Goal: Transaction & Acquisition: Purchase product/service

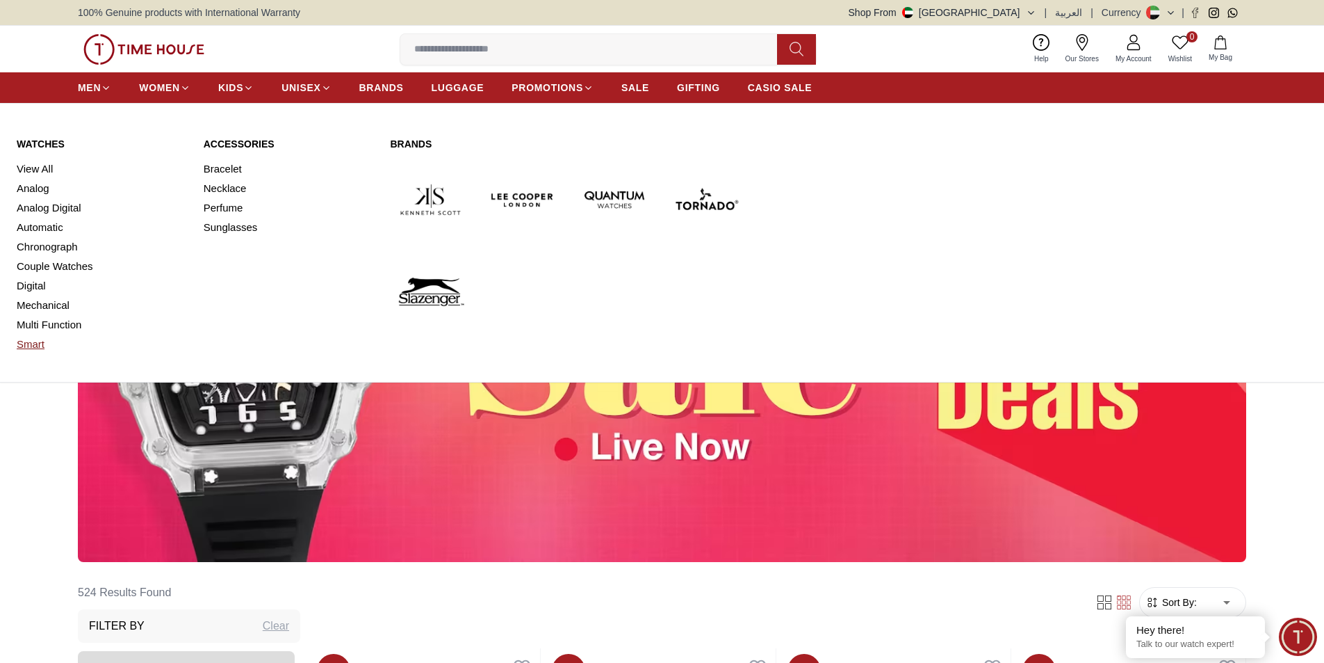
click at [42, 354] on link "Smart" at bounding box center [102, 343] width 170 height 19
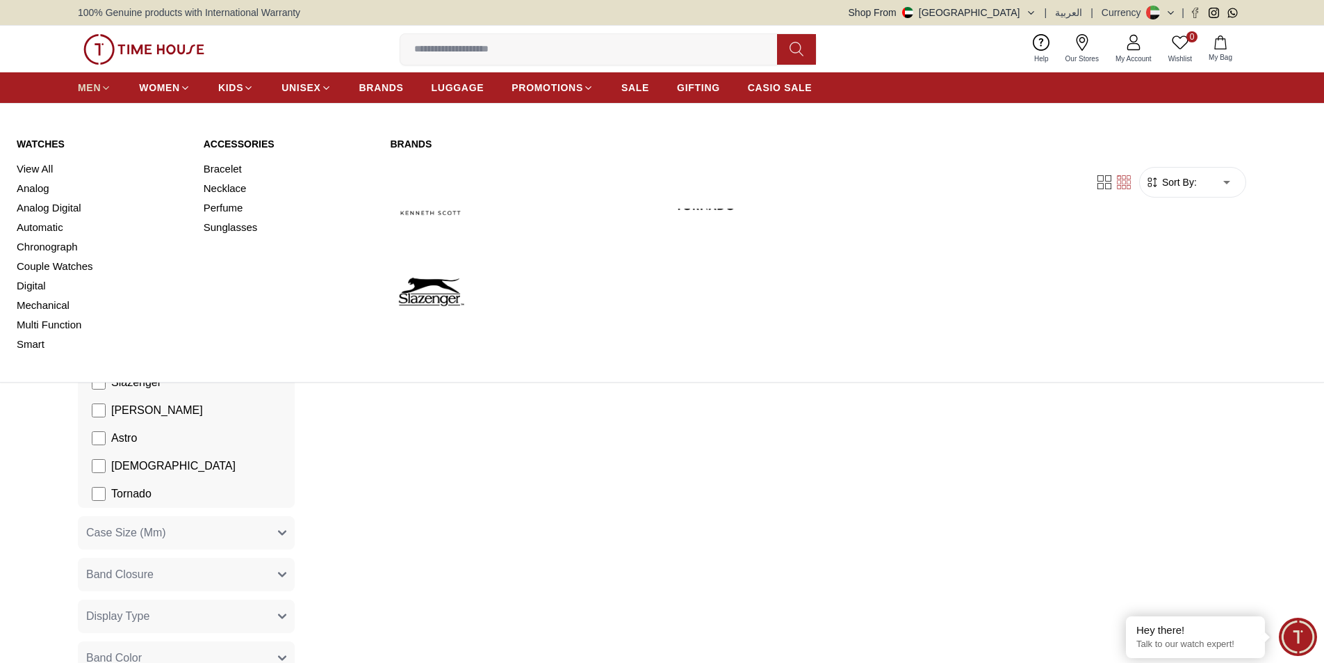
click at [101, 95] on span "MEN" at bounding box center [89, 88] width 23 height 14
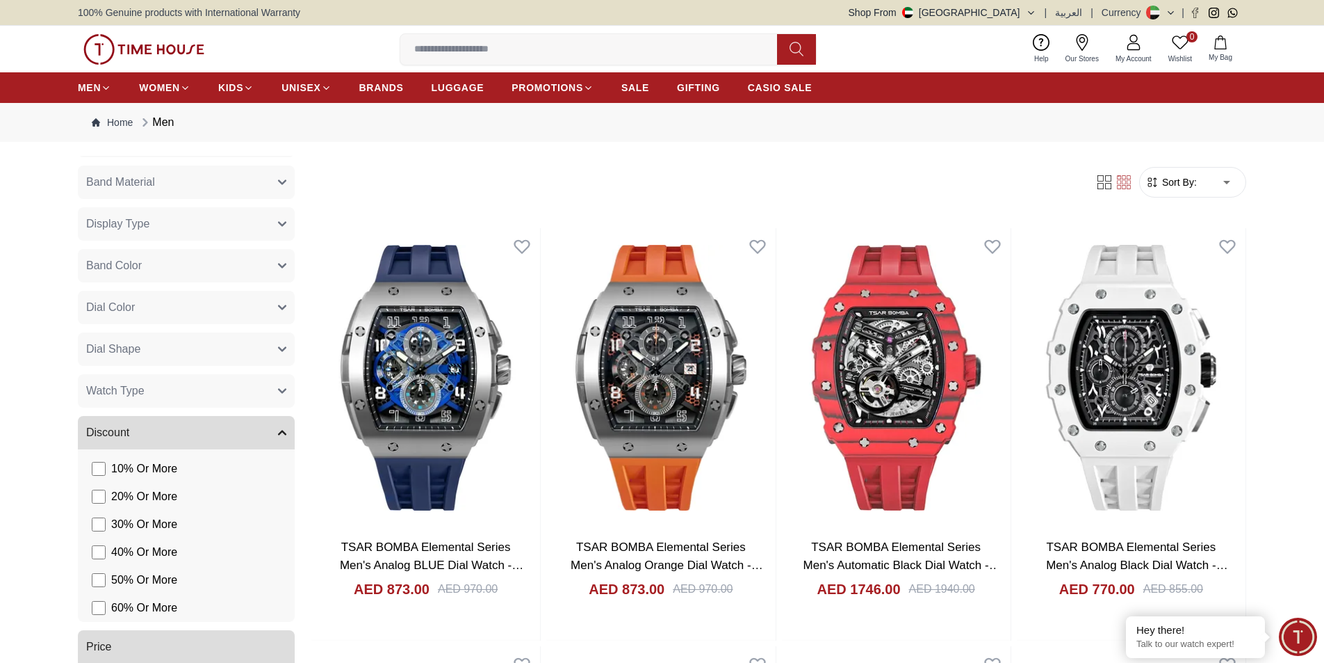
scroll to position [904, 0]
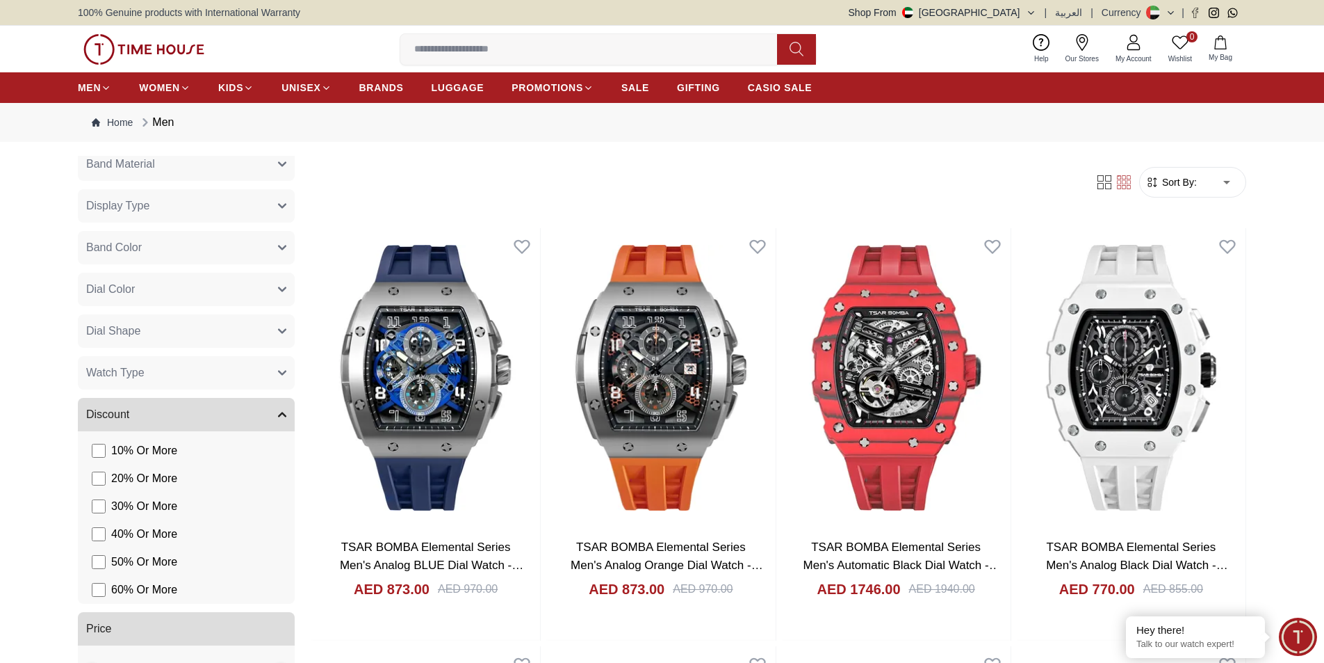
click at [270, 222] on button "Display Type" at bounding box center [186, 205] width 217 height 33
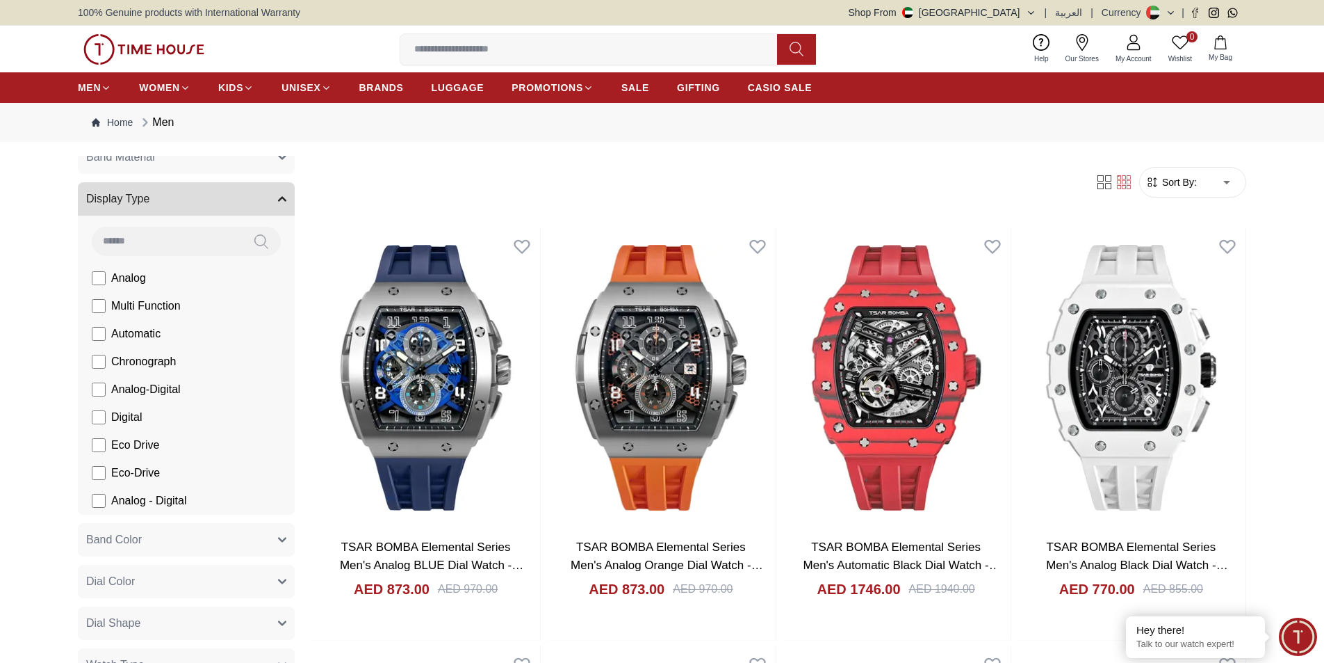
click at [241, 216] on button "Display Type" at bounding box center [186, 198] width 217 height 33
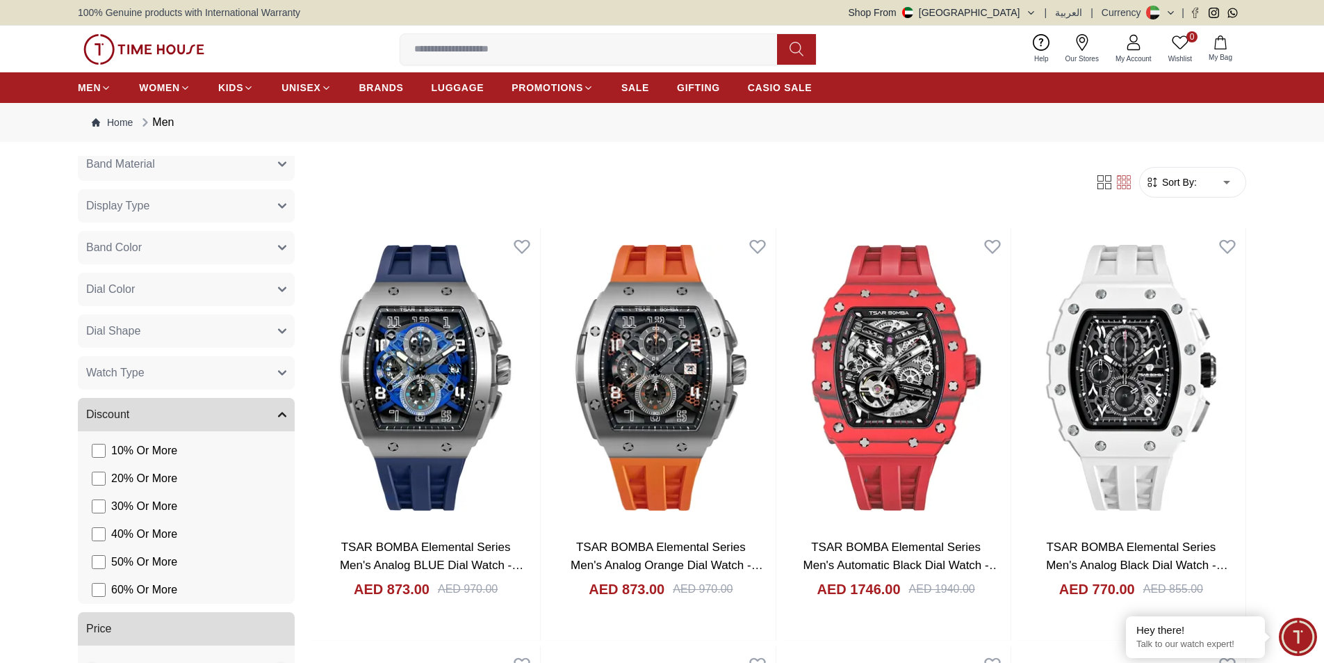
scroll to position [1182, 0]
click at [237, 337] on button "Dial Shape" at bounding box center [186, 330] width 217 height 33
click at [237, 104] on button "Dial Shape" at bounding box center [186, 87] width 217 height 33
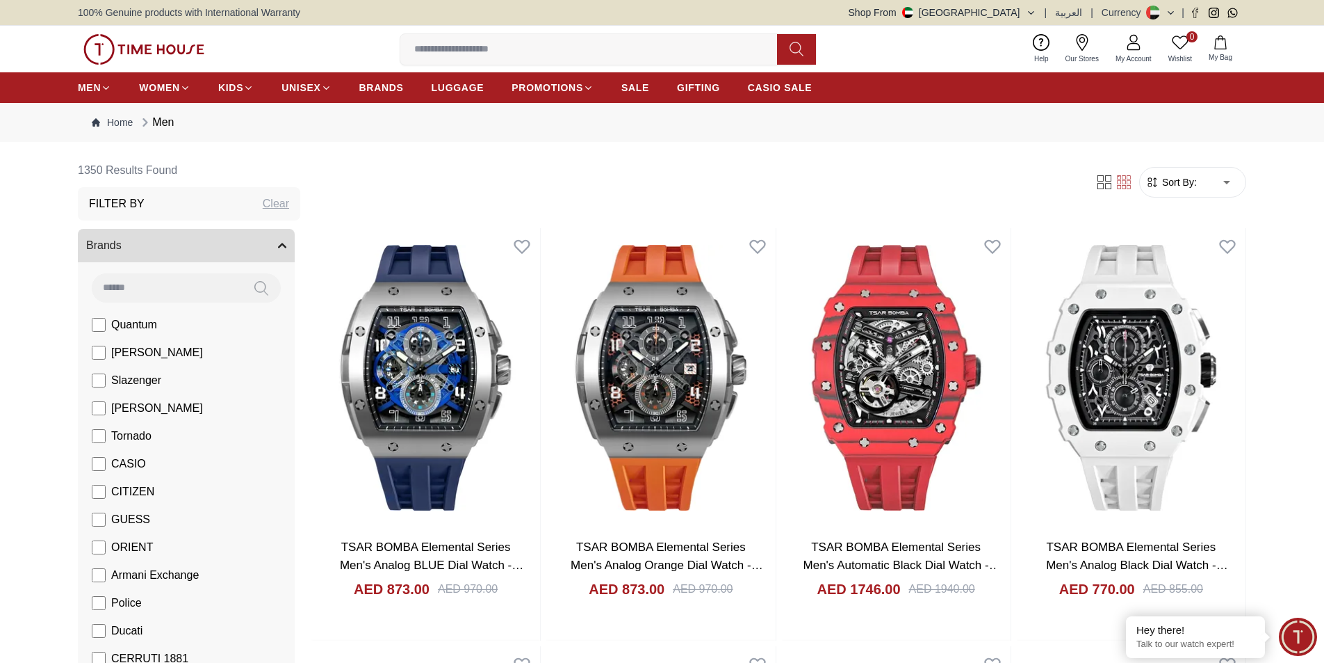
scroll to position [0, 0]
click at [210, 264] on button "Brands" at bounding box center [186, 247] width 217 height 33
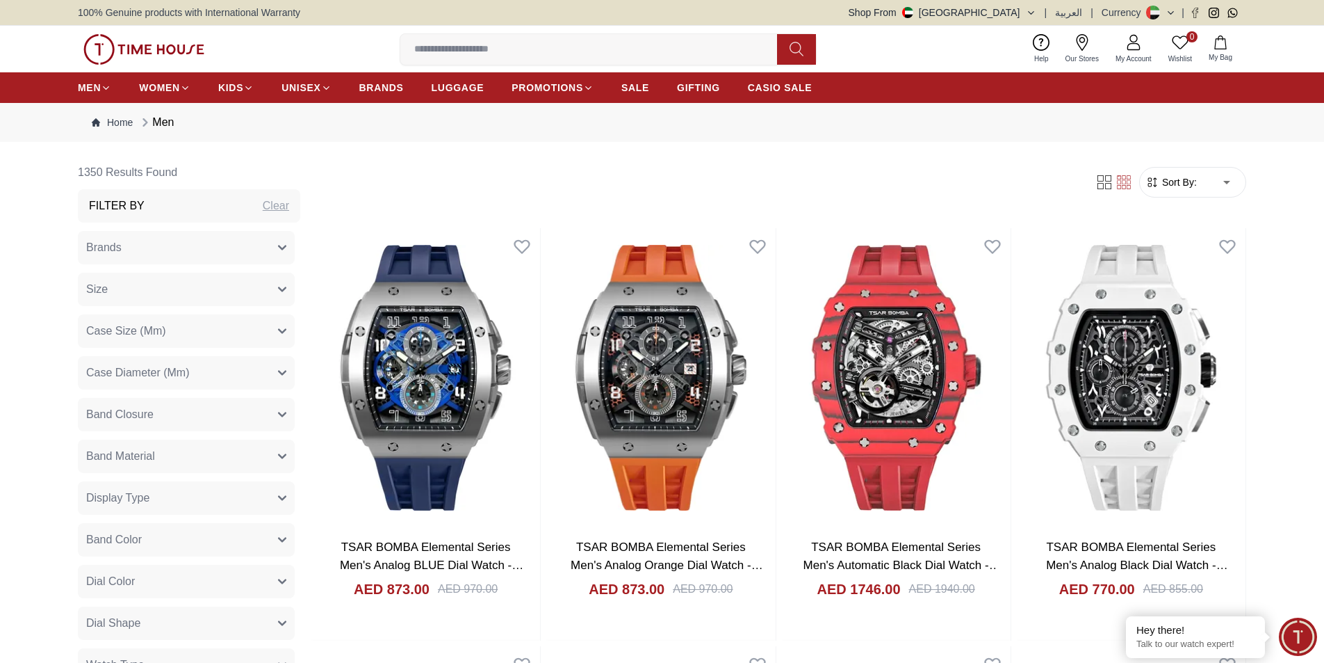
click at [270, 306] on button "Size" at bounding box center [186, 289] width 217 height 33
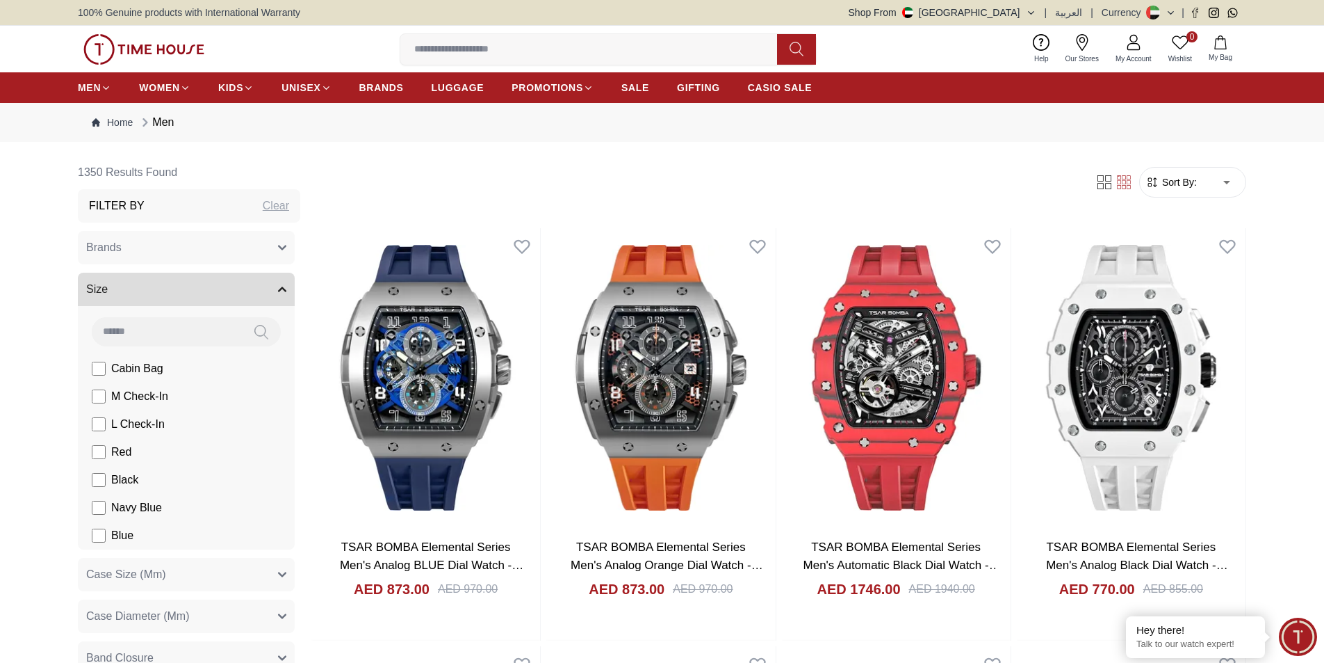
click at [270, 306] on button "Size" at bounding box center [186, 289] width 217 height 33
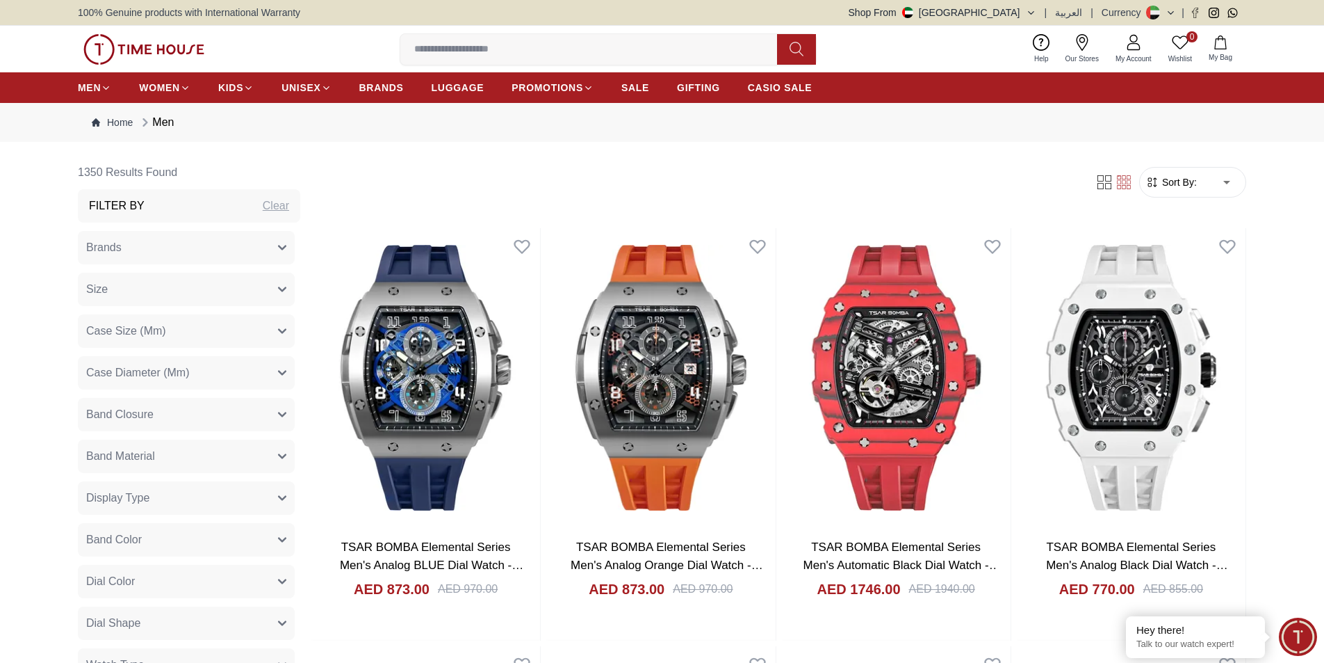
click at [260, 387] on div "Brands Quantum [PERSON_NAME] Slazenger [PERSON_NAME] CASIO CITIZEN GUESS ORIENT…" at bounding box center [189, 626] width 222 height 790
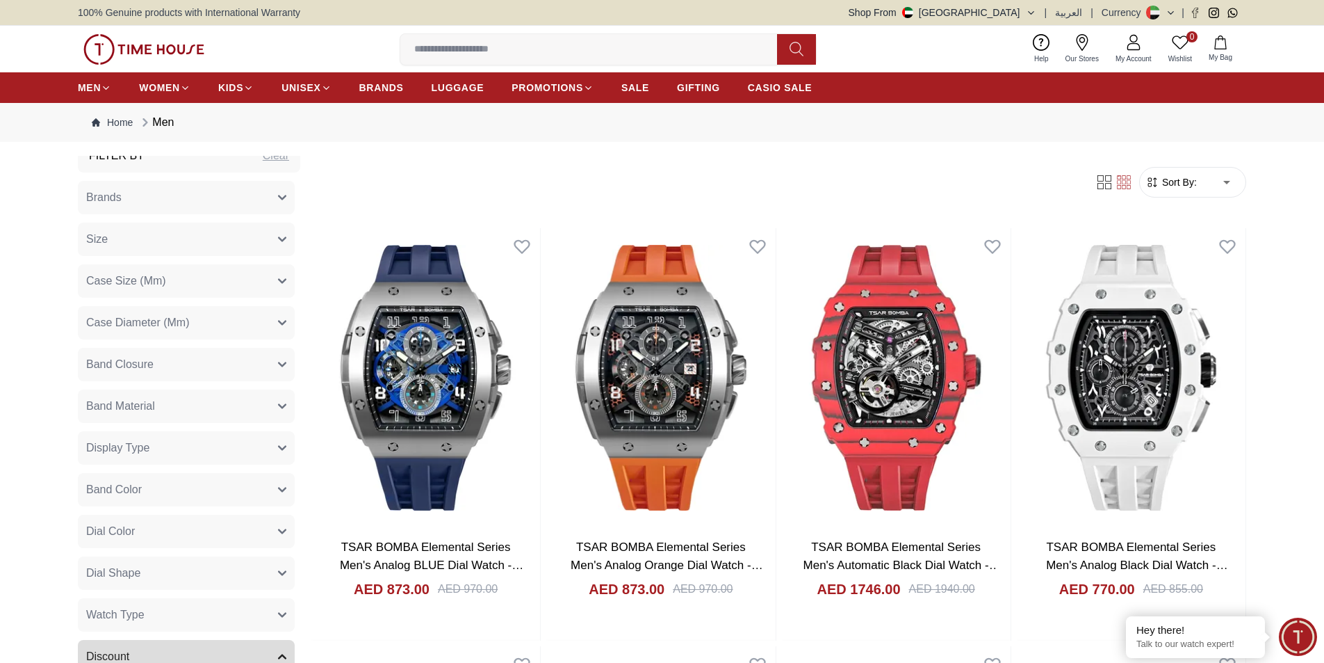
scroll to position [139, 0]
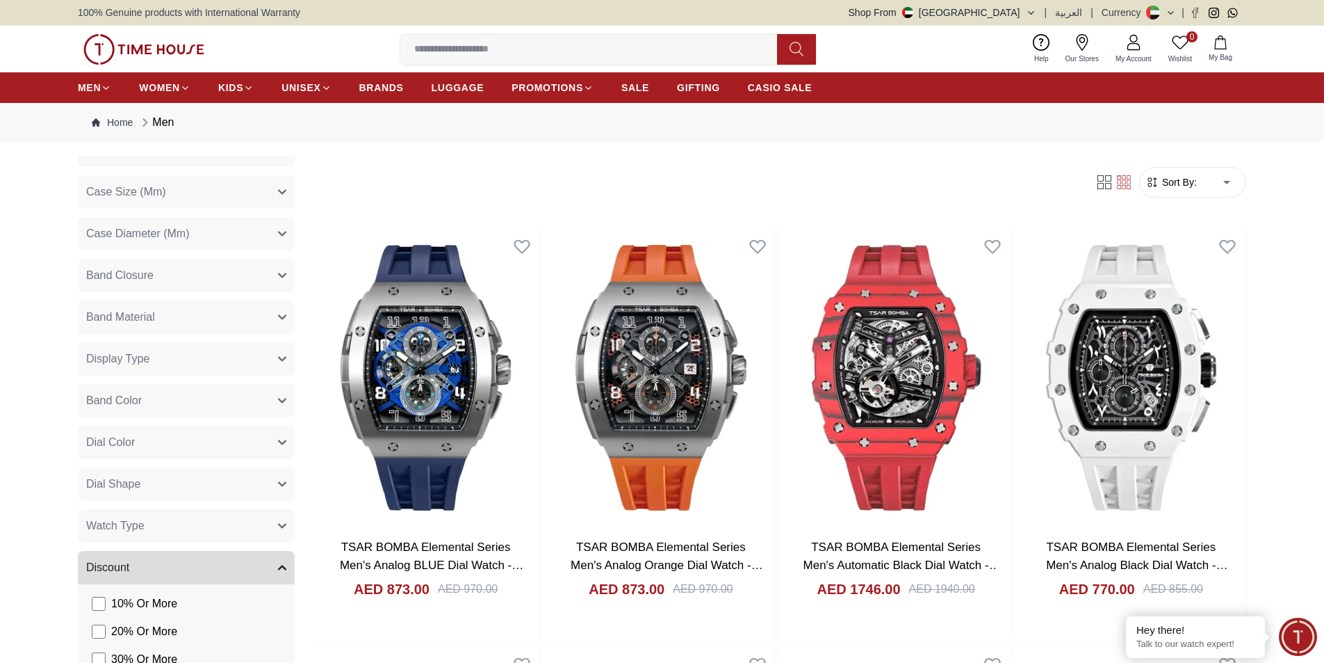
click at [238, 209] on button "Case Size (Mm)" at bounding box center [186, 191] width 217 height 33
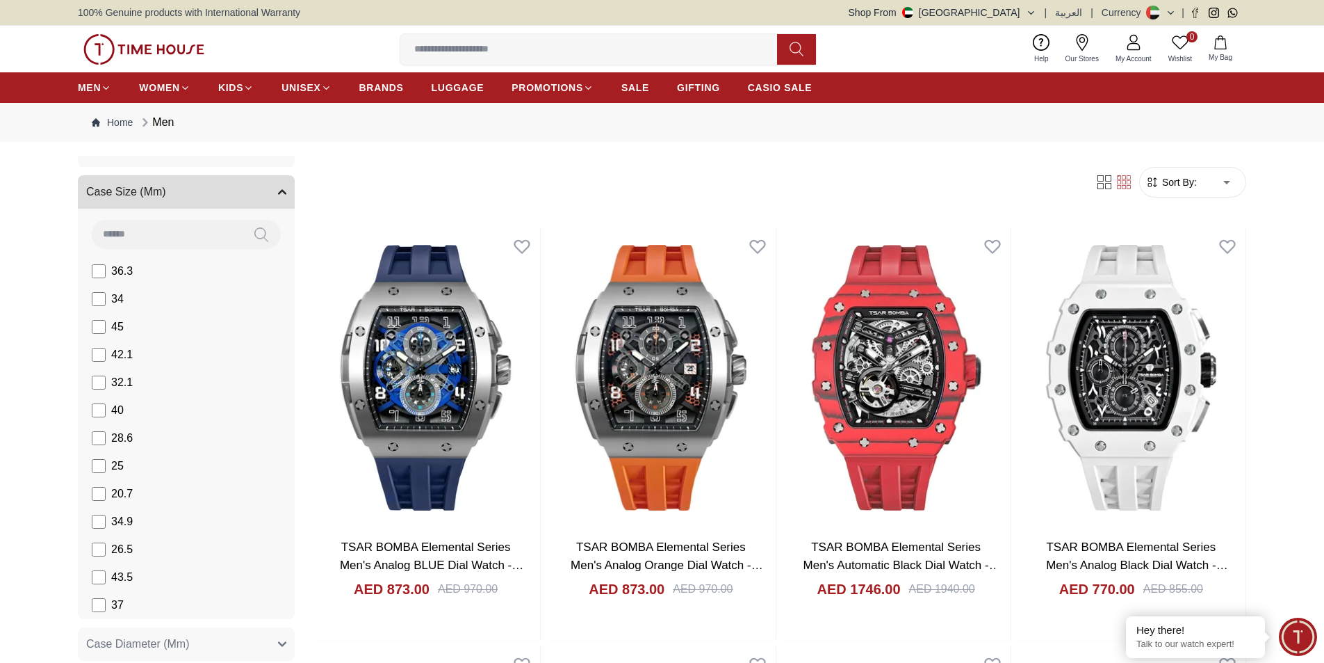
click at [238, 209] on button "Case Size (Mm)" at bounding box center [186, 191] width 217 height 33
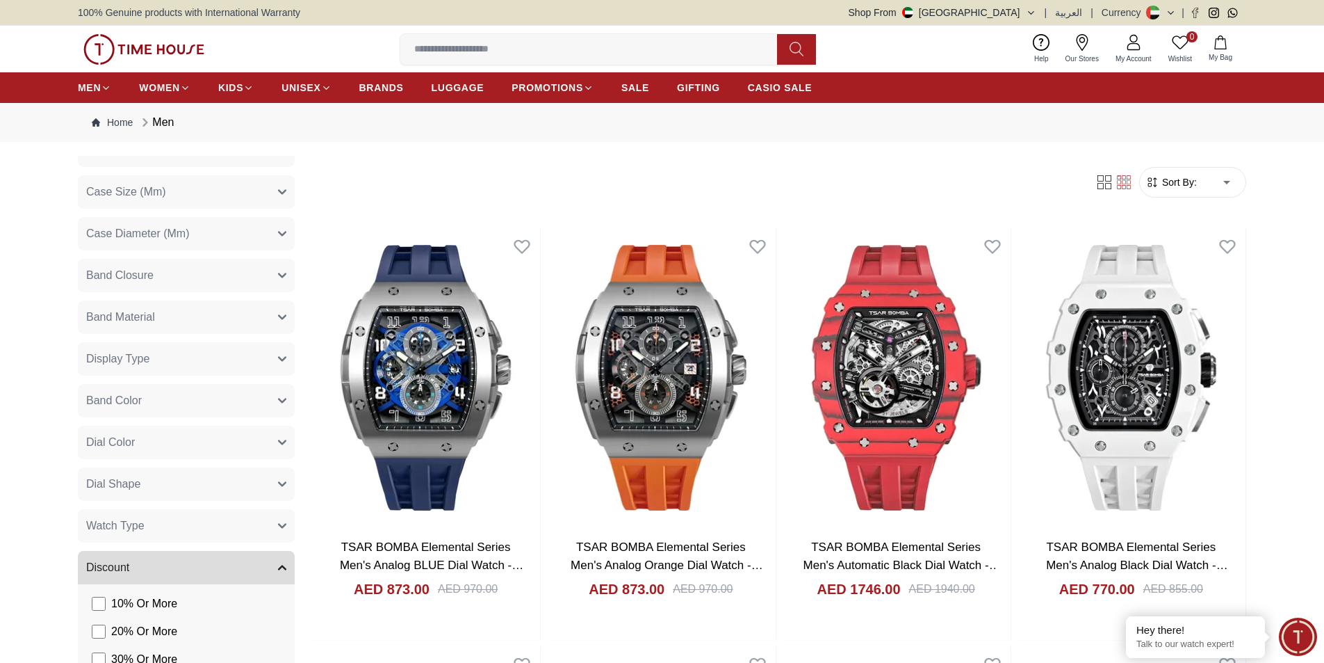
click at [238, 250] on button "Case Diameter (Mm)" at bounding box center [186, 233] width 217 height 33
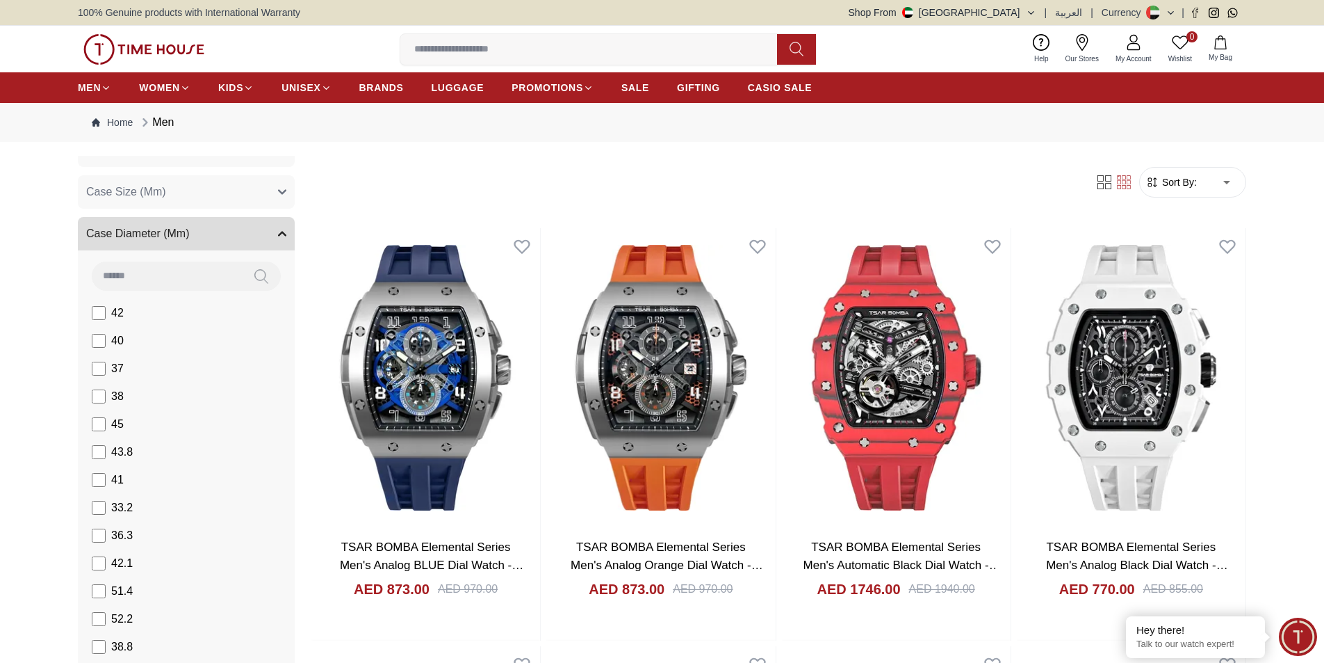
click at [238, 250] on button "Case Diameter (Mm)" at bounding box center [186, 233] width 217 height 33
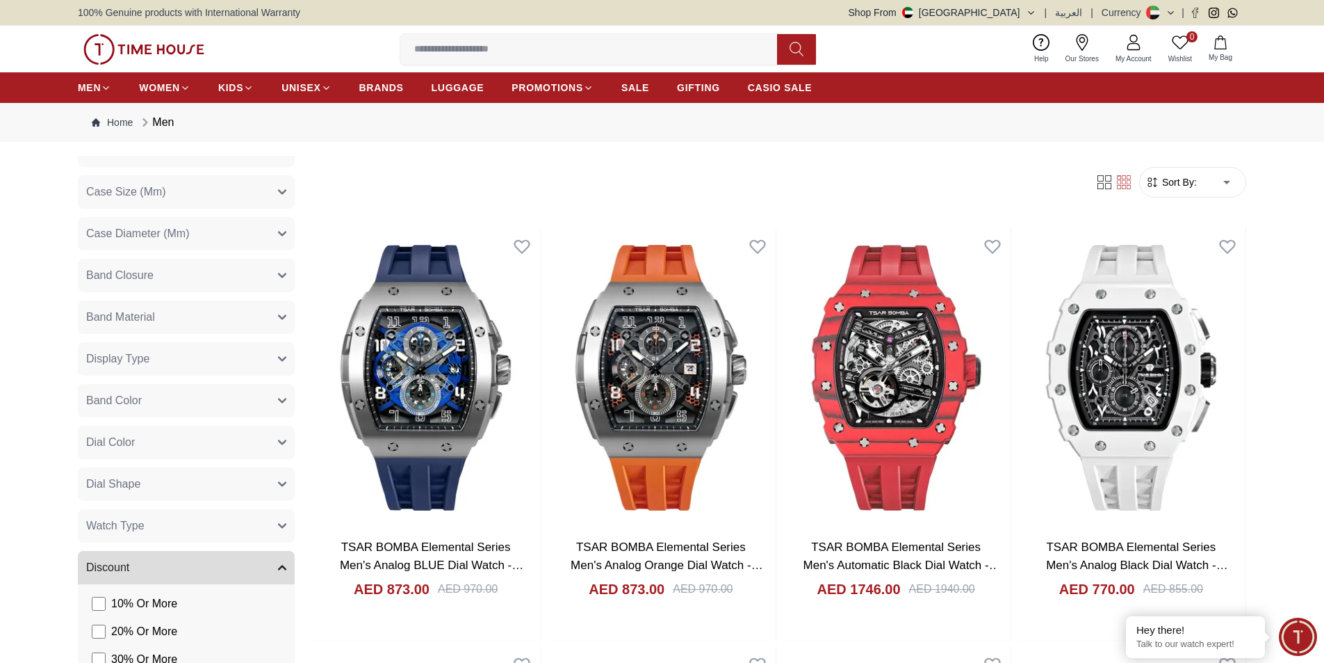
click at [240, 292] on button "Band Closure" at bounding box center [186, 275] width 217 height 33
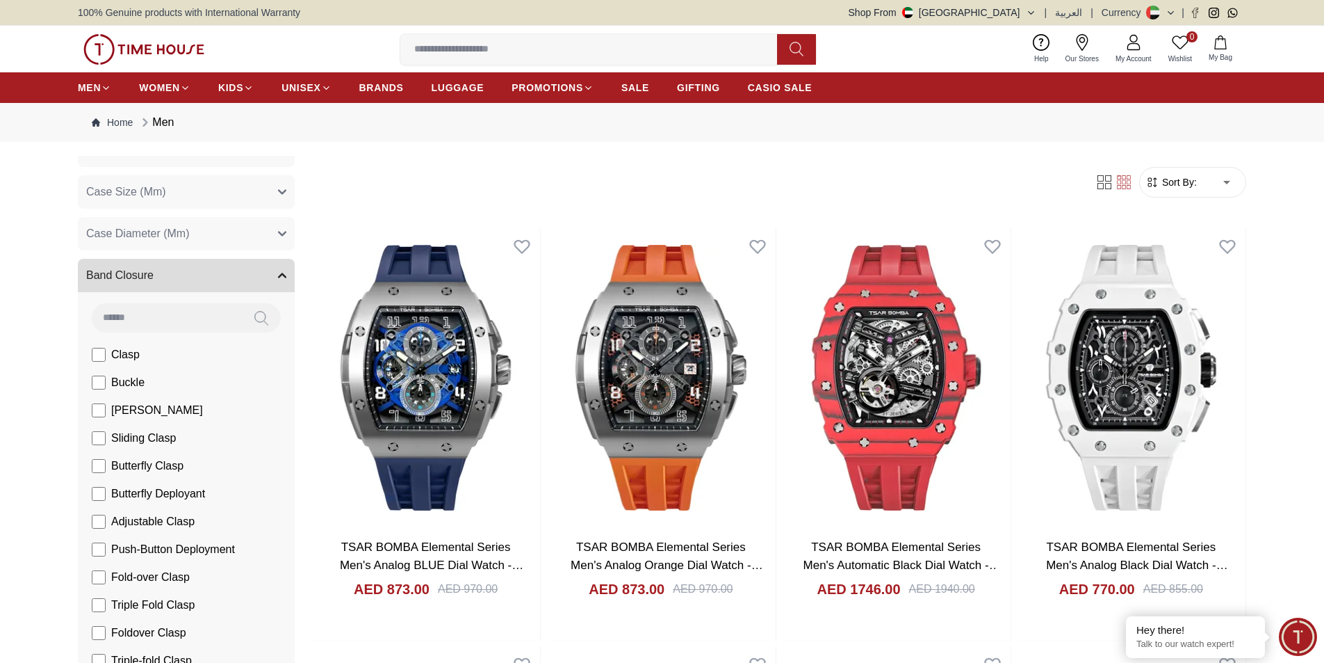
click at [240, 292] on button "Band Closure" at bounding box center [186, 275] width 217 height 33
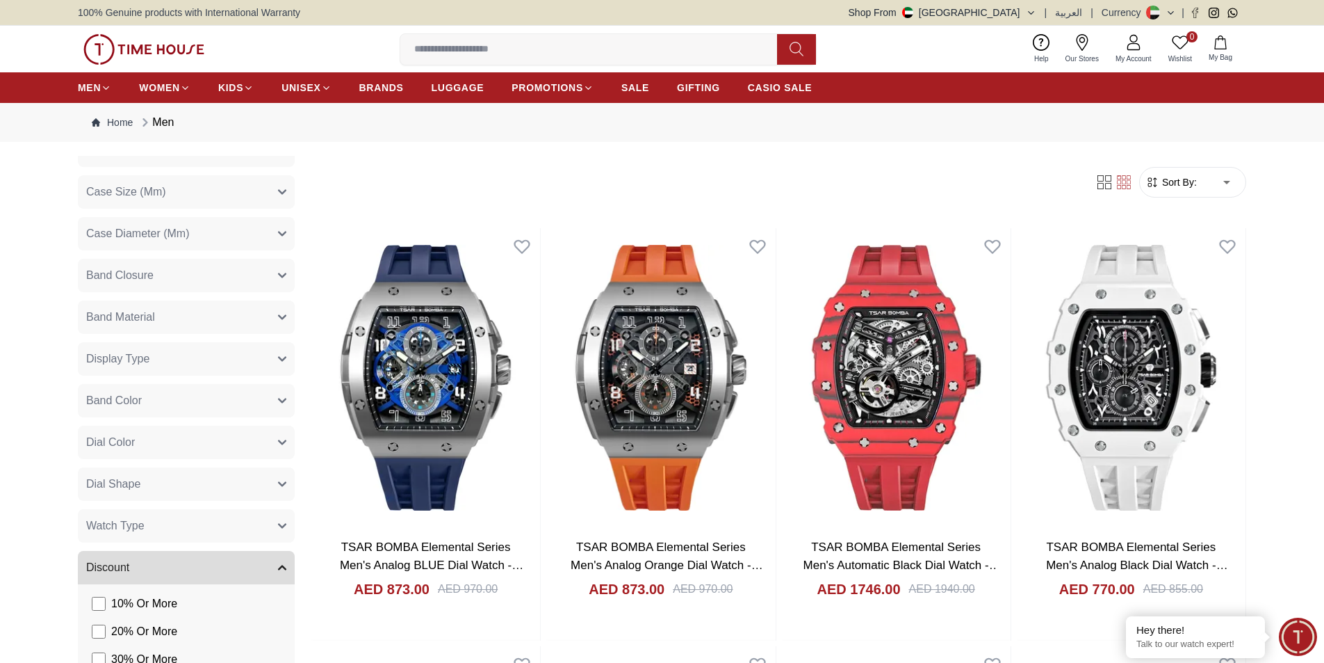
click at [225, 334] on button "Band Material" at bounding box center [186, 316] width 217 height 33
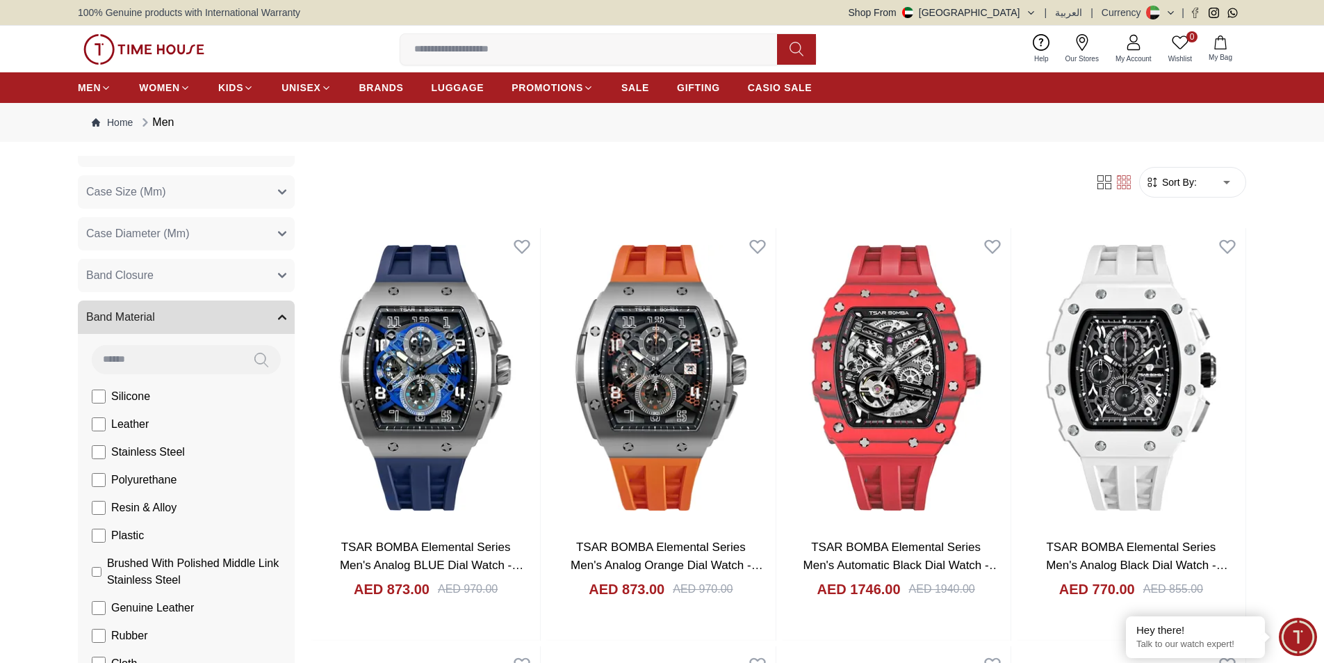
click at [226, 334] on button "Band Material" at bounding box center [186, 316] width 217 height 33
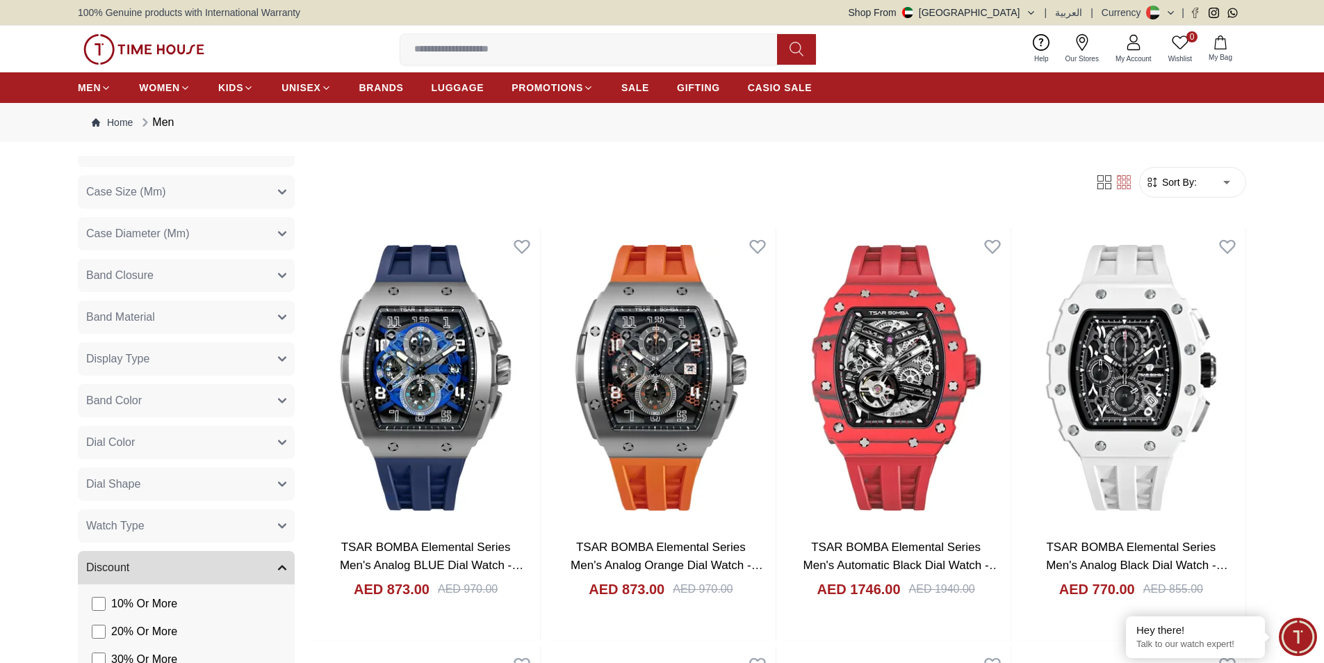
click at [225, 375] on button "Display Type" at bounding box center [186, 358] width 217 height 33
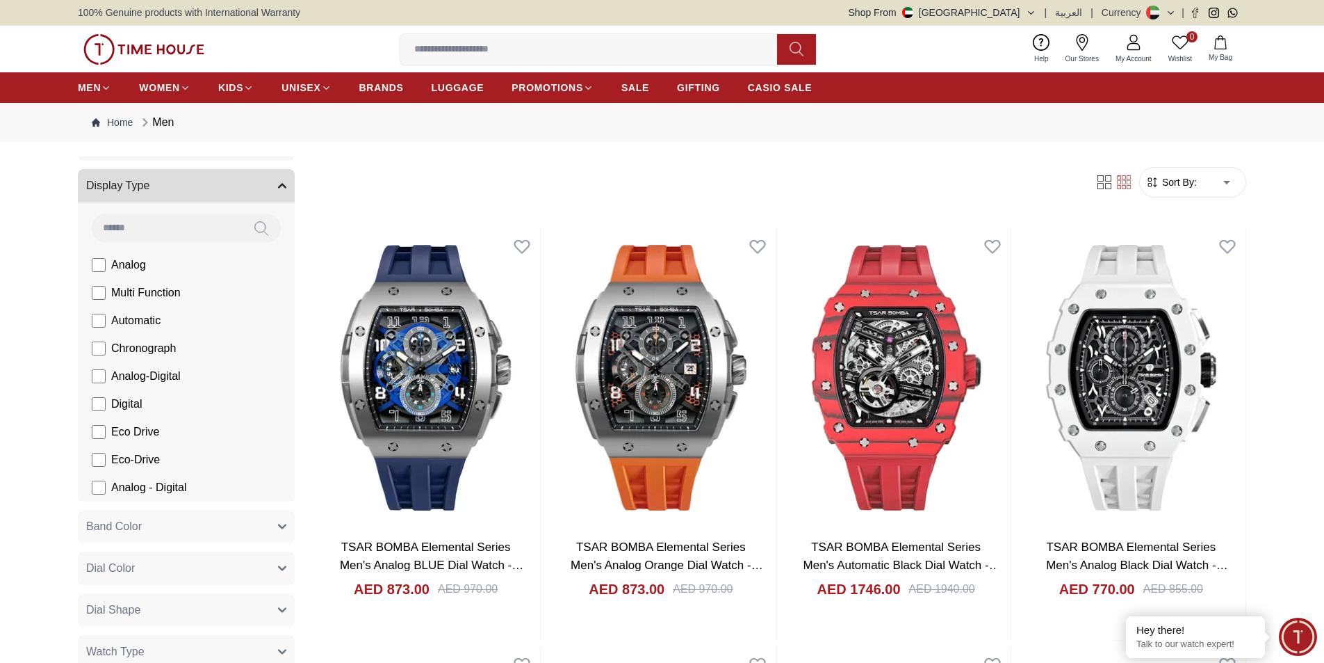
scroll to position [278, 0]
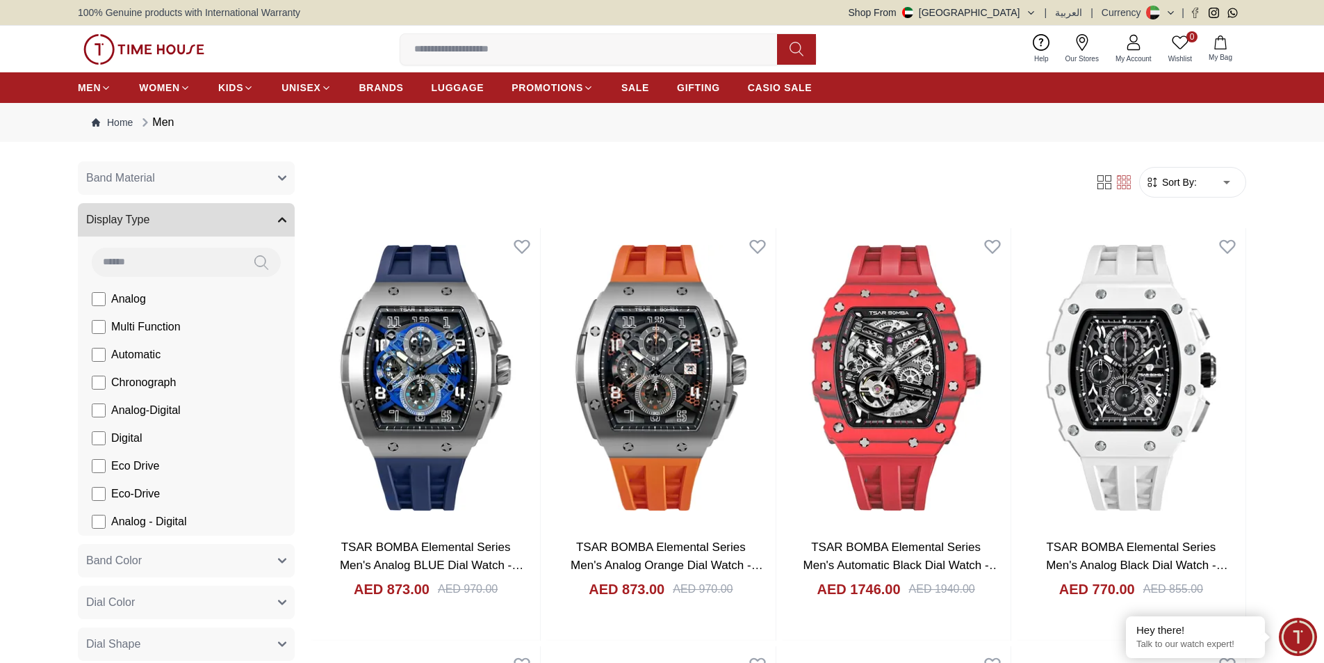
click at [253, 236] on button "Display Type" at bounding box center [186, 219] width 217 height 33
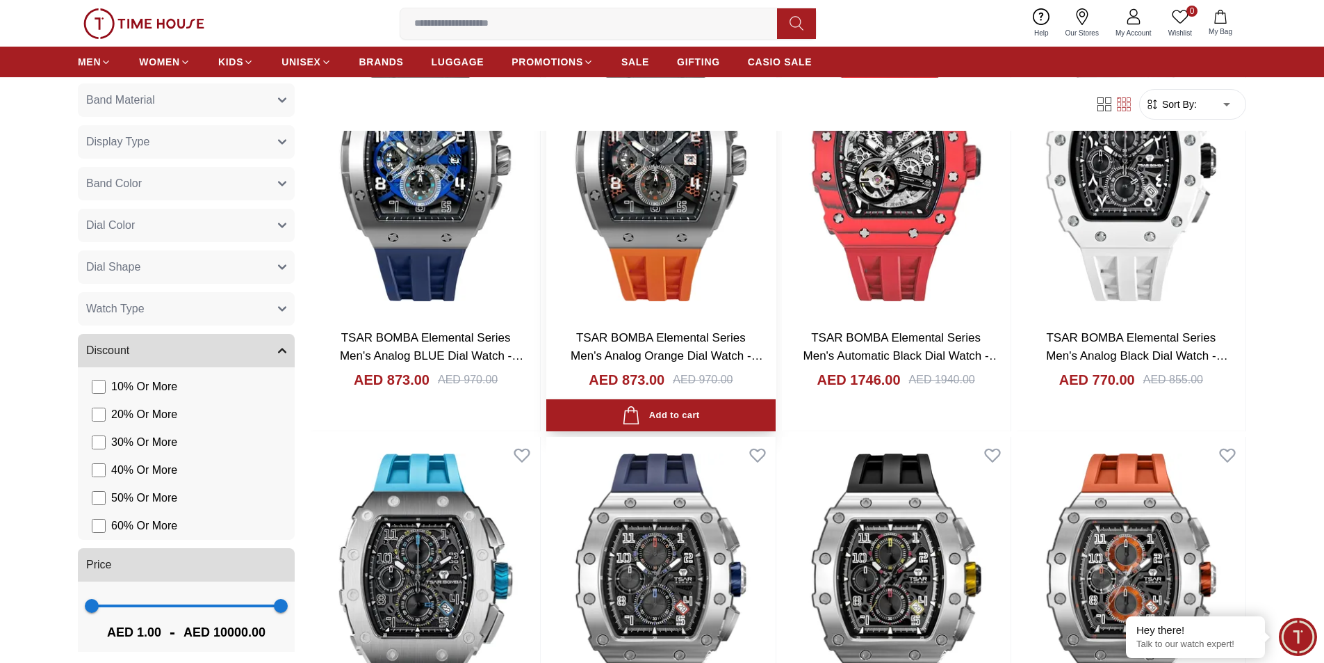
scroll to position [0, 0]
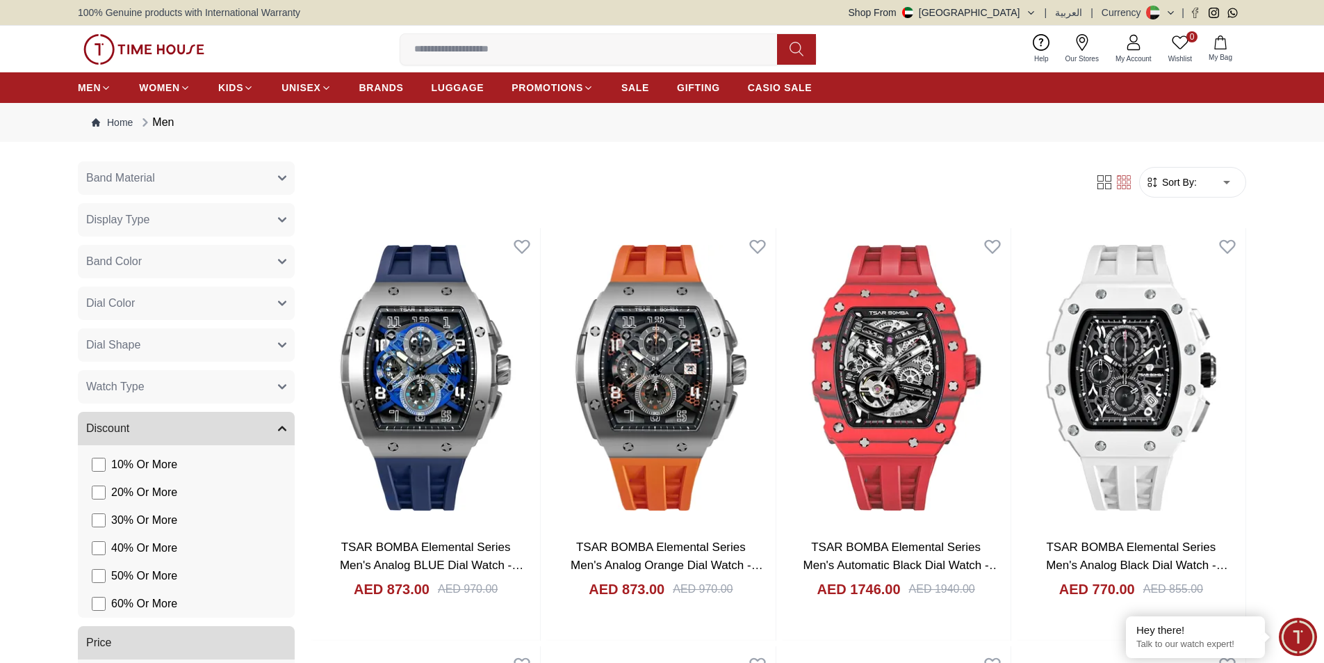
click at [1173, 189] on span "Sort By:" at bounding box center [1179, 182] width 38 height 14
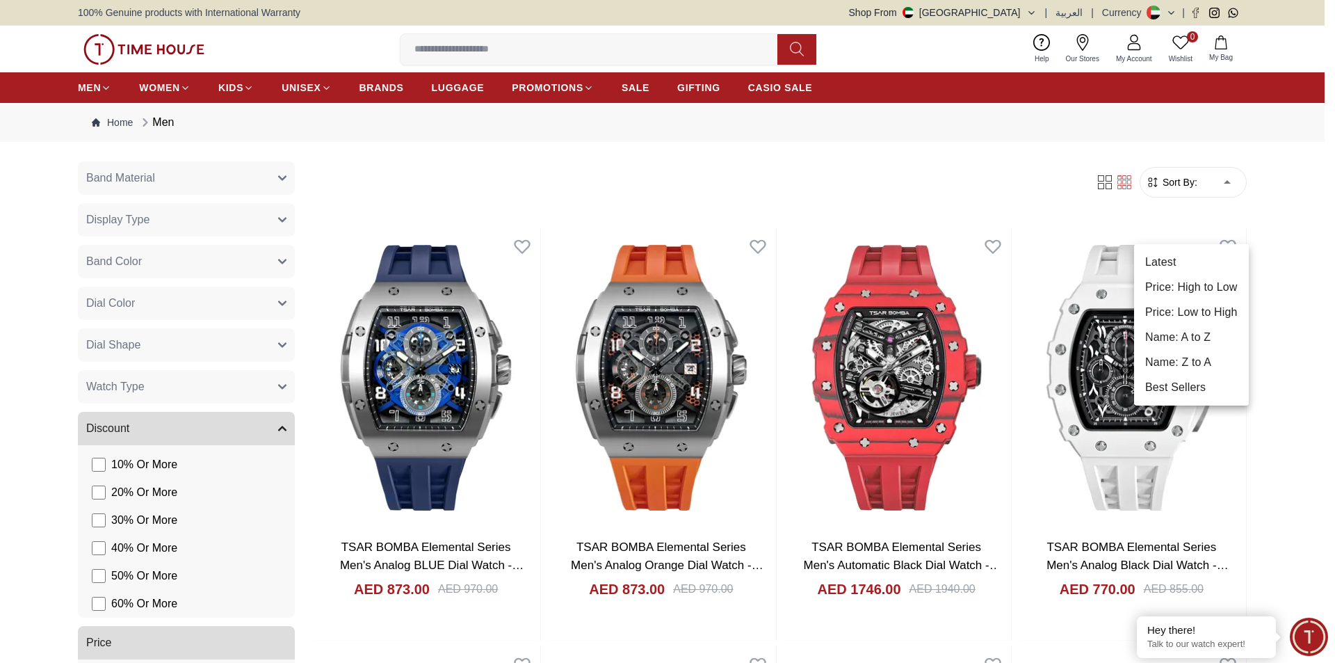
click at [1204, 225] on div at bounding box center [667, 331] width 1335 height 663
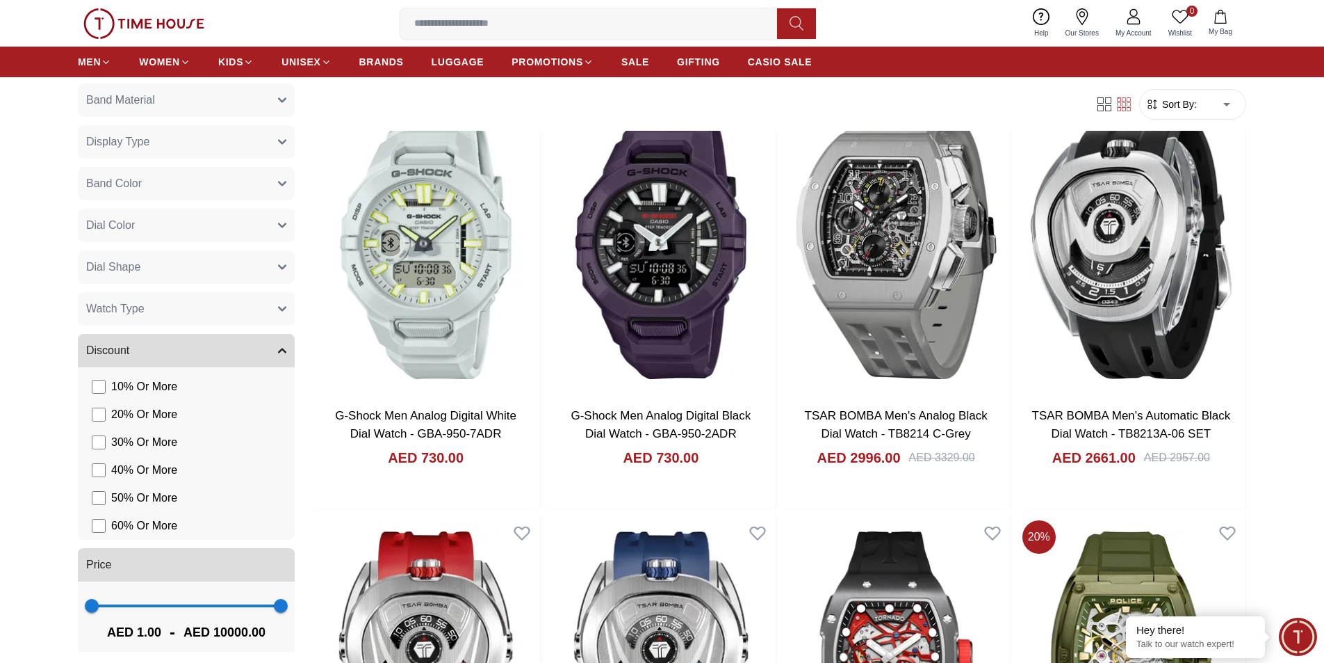
scroll to position [973, 0]
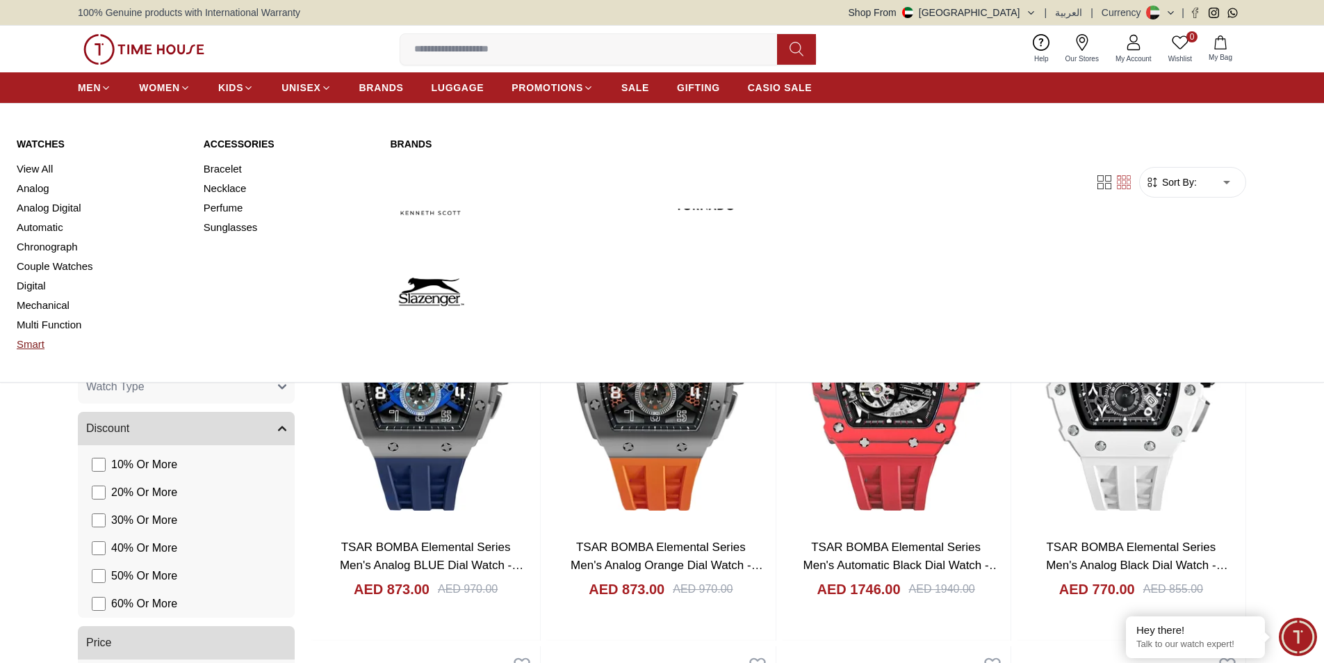
click at [35, 354] on link "Smart" at bounding box center [102, 343] width 170 height 19
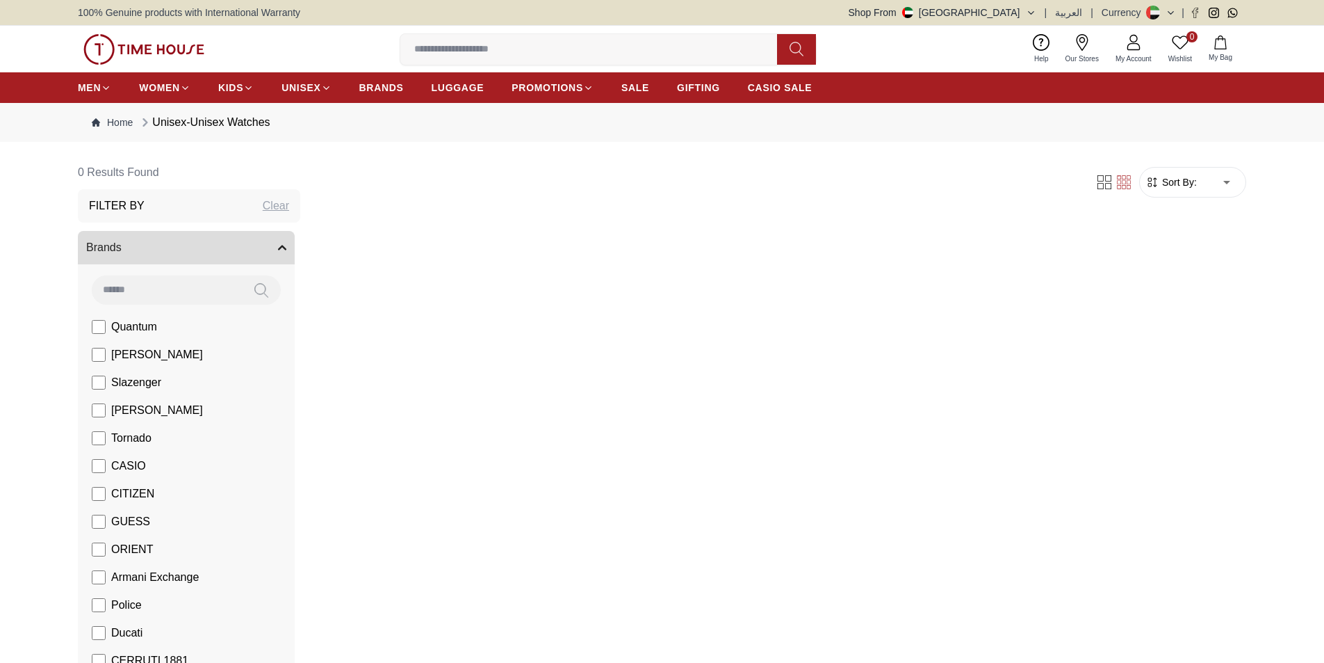
click at [523, 63] on input at bounding box center [594, 49] width 388 height 28
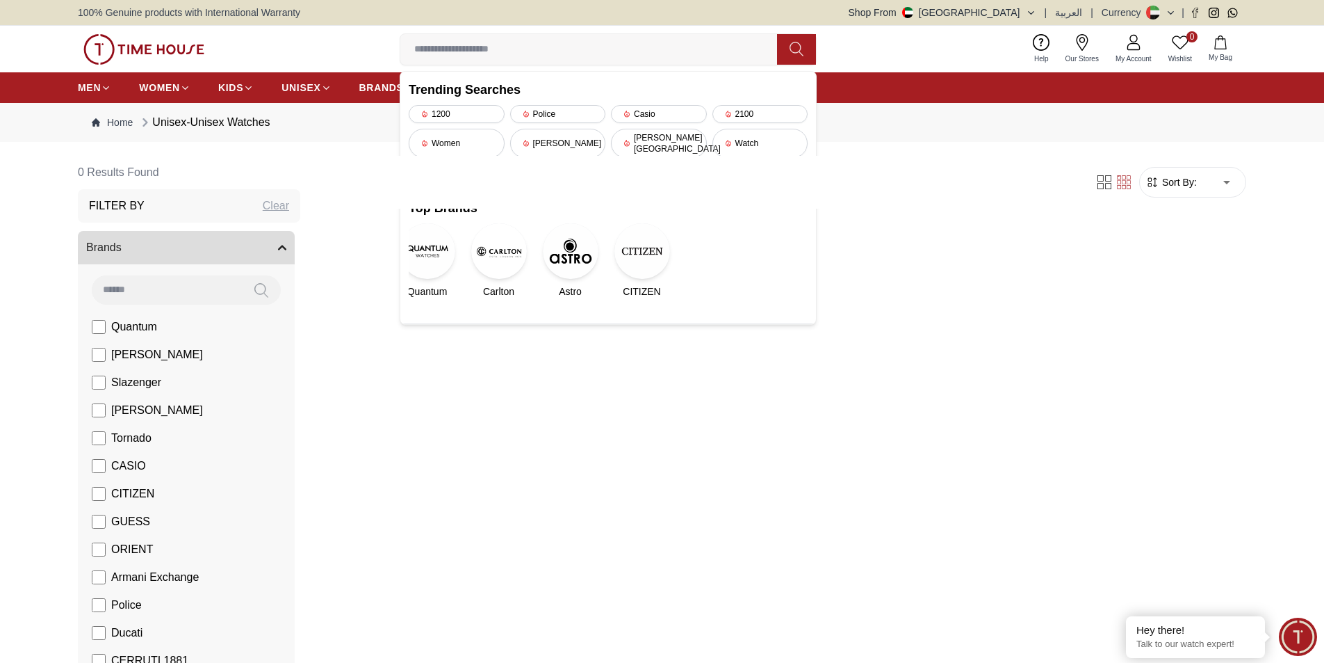
click at [1020, 309] on div "Filter Sort By: ​ ****** ​" at bounding box center [778, 443] width 935 height 574
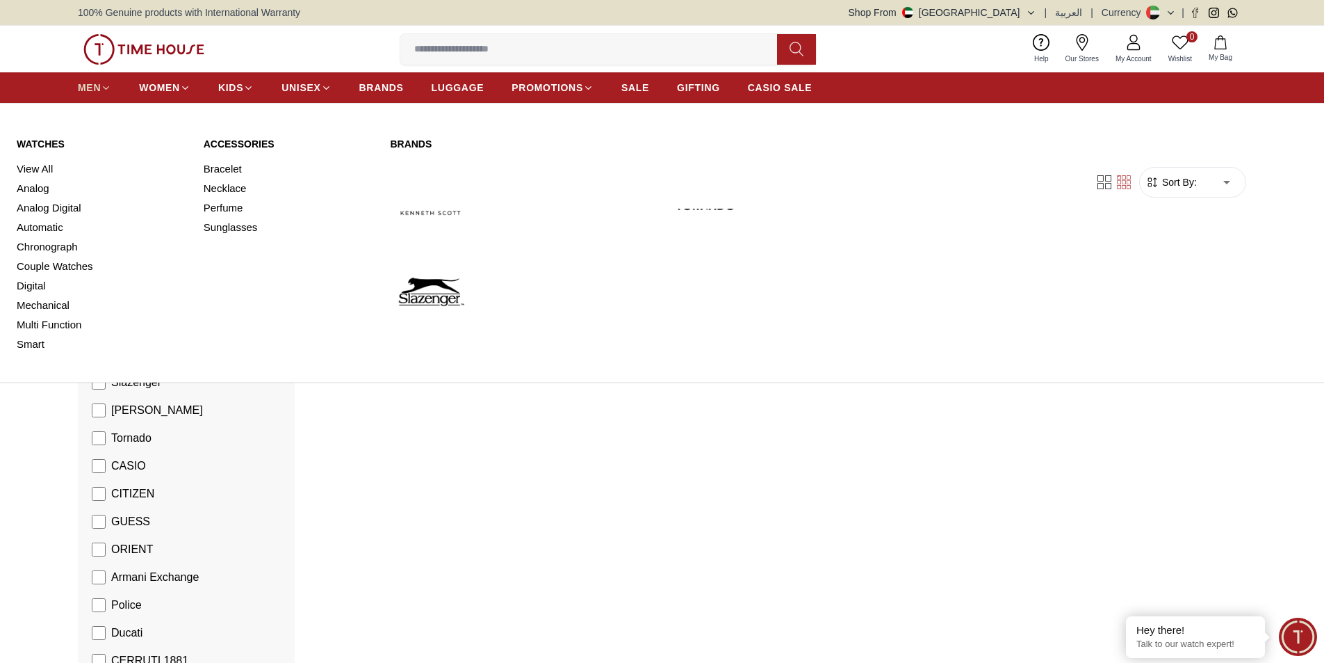
click at [101, 95] on span "MEN" at bounding box center [89, 88] width 23 height 14
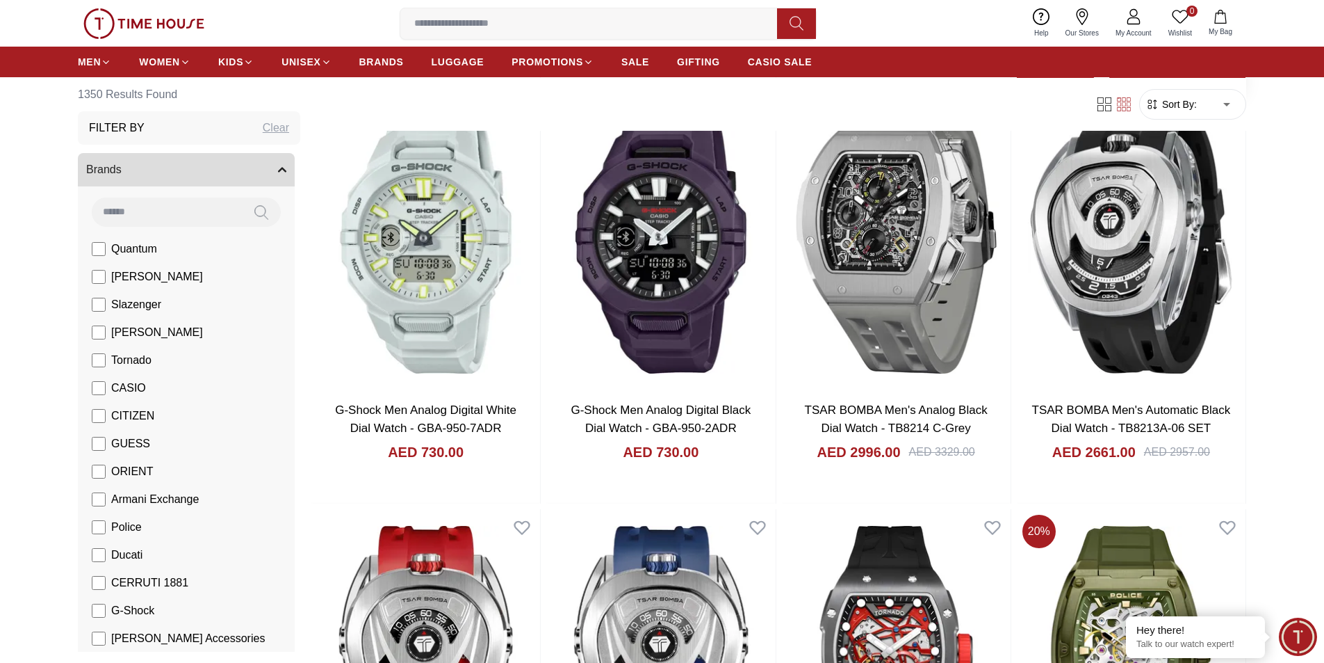
scroll to position [626, 0]
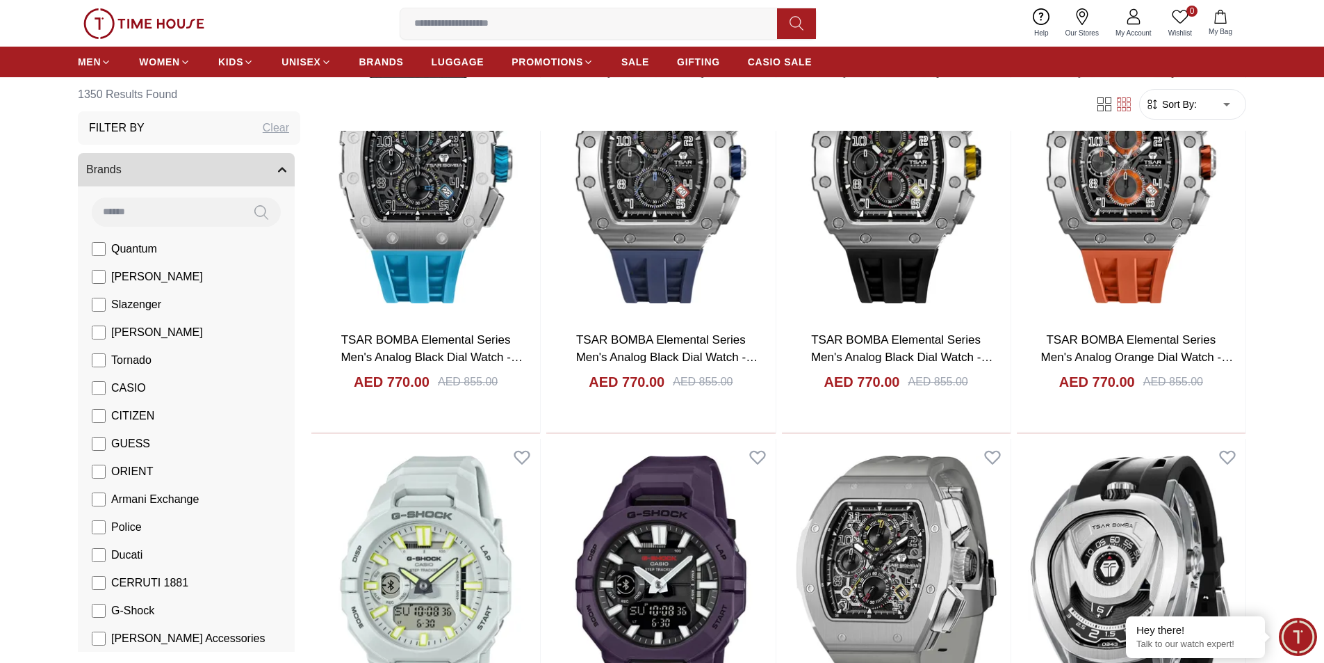
click at [1168, 120] on form "Sort By: ​ ****** ​" at bounding box center [1192, 104] width 107 height 31
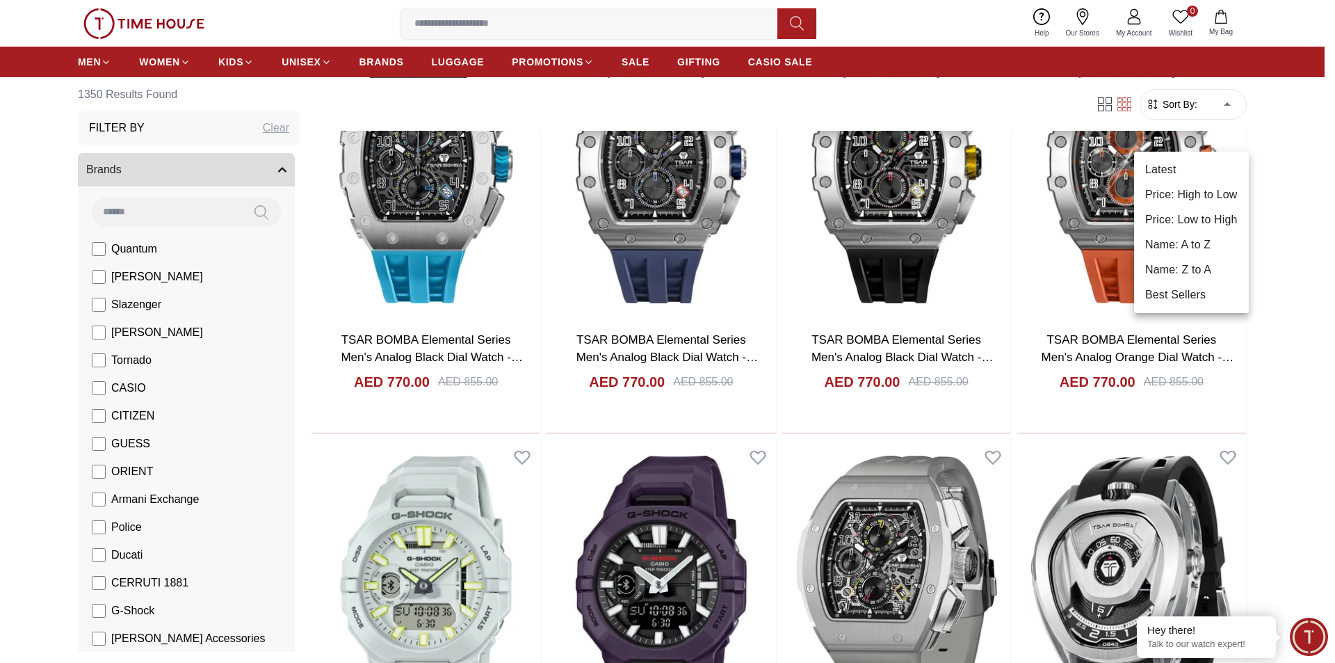
click at [1203, 232] on li "Price: Low to High" at bounding box center [1191, 219] width 115 height 25
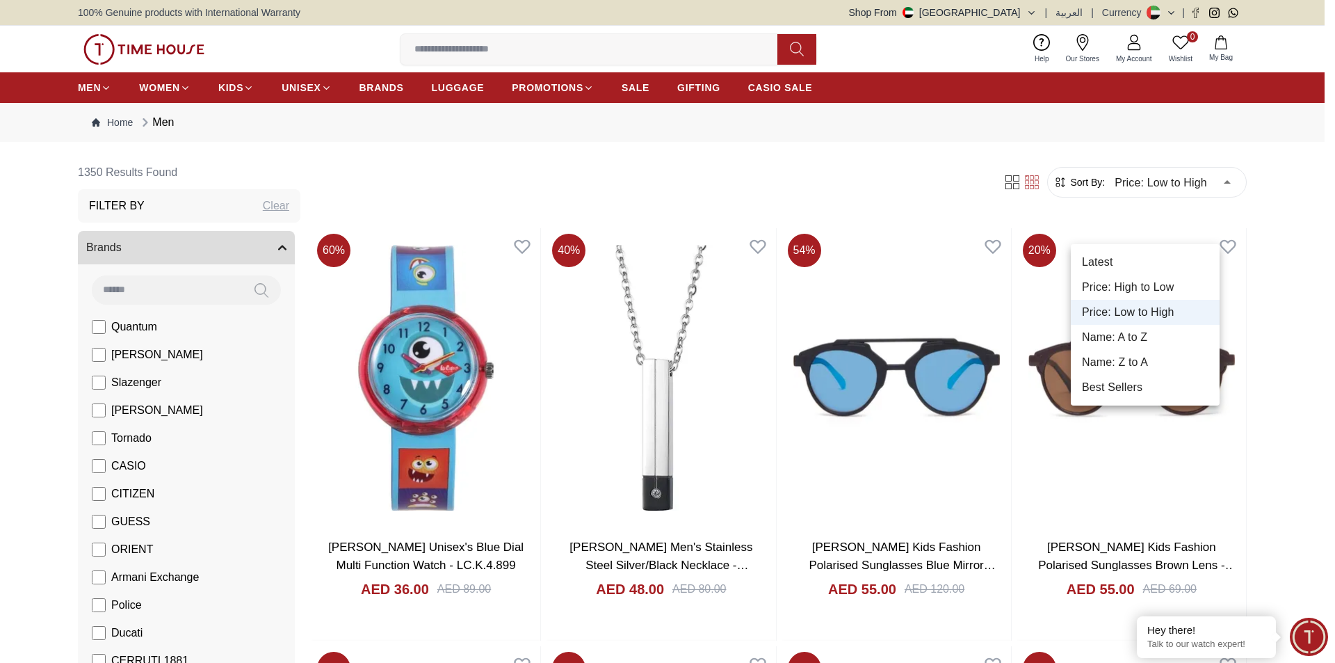
click at [1203, 220] on div at bounding box center [667, 331] width 1335 height 663
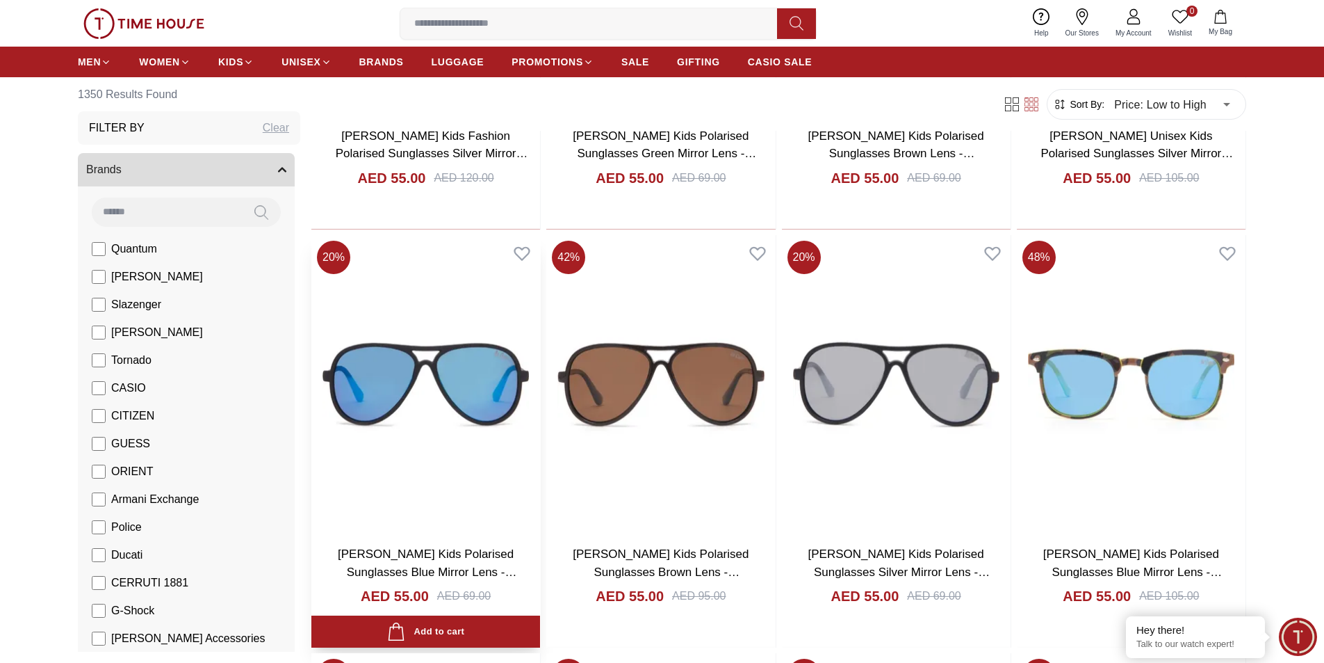
scroll to position [834, 0]
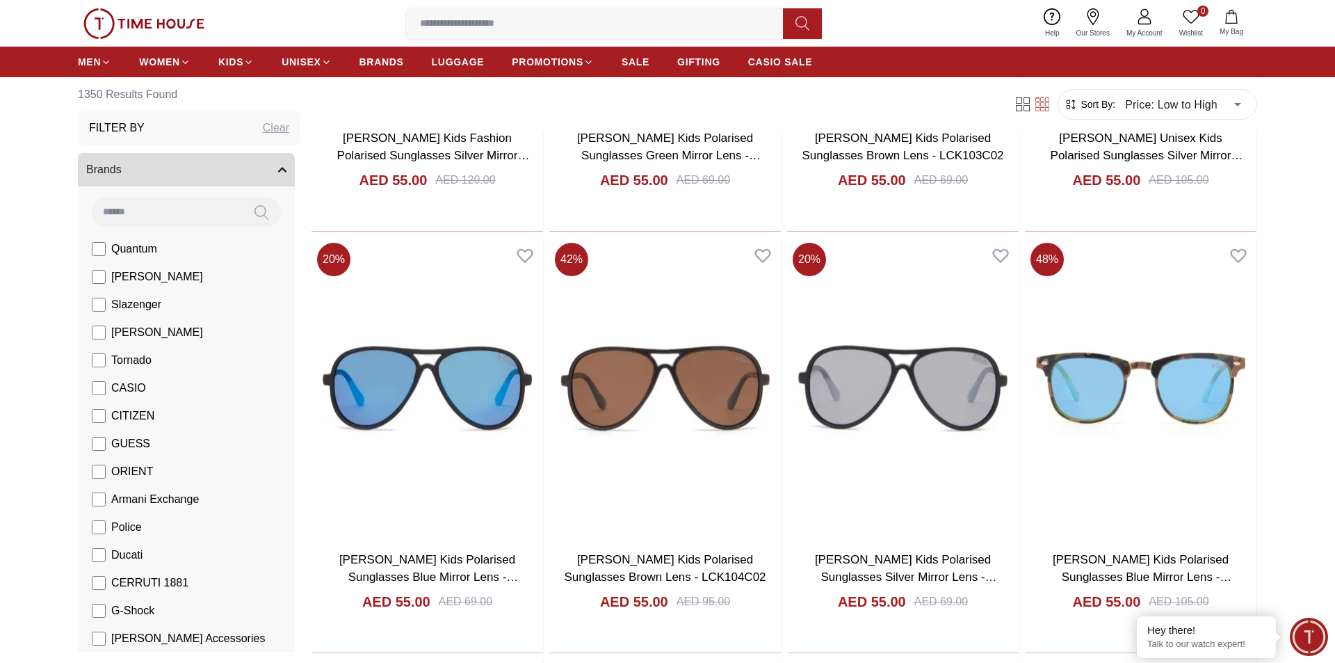
click at [1185, 134] on body "100% Genuine products with International Warranty Shop From UAE | العربية | Cur…" at bounding box center [667, 607] width 1335 height 2883
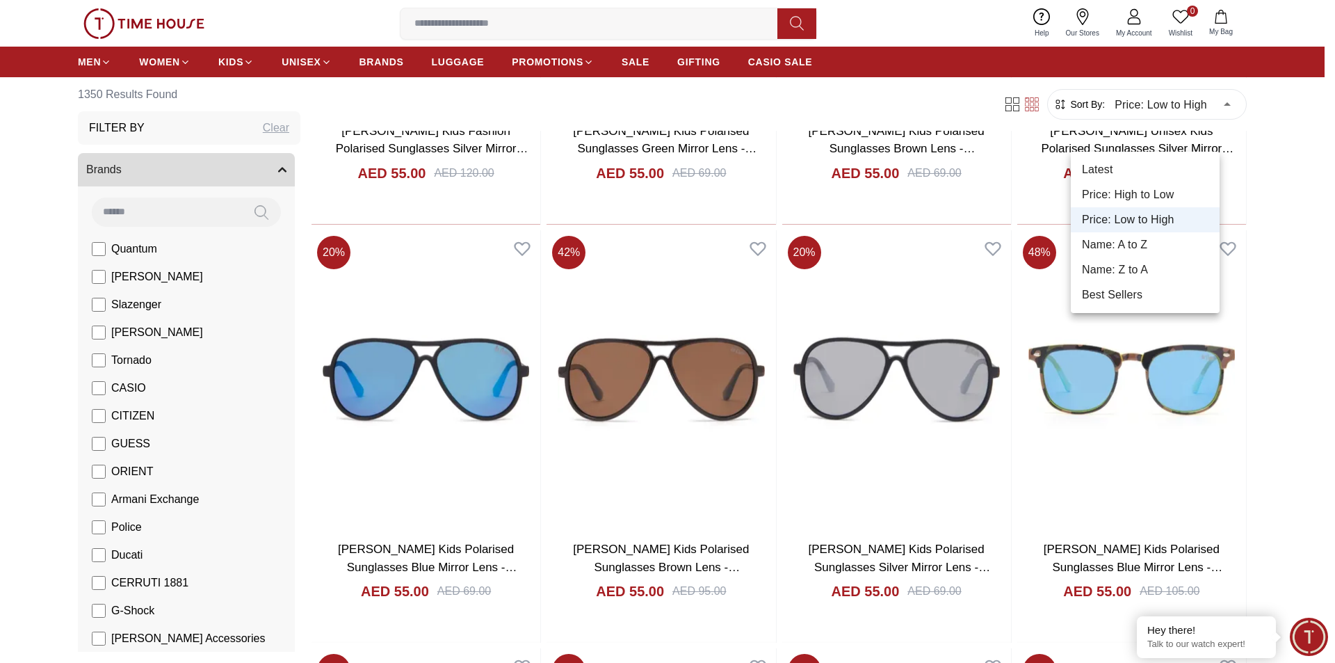
click at [1162, 169] on li "Latest" at bounding box center [1145, 169] width 149 height 25
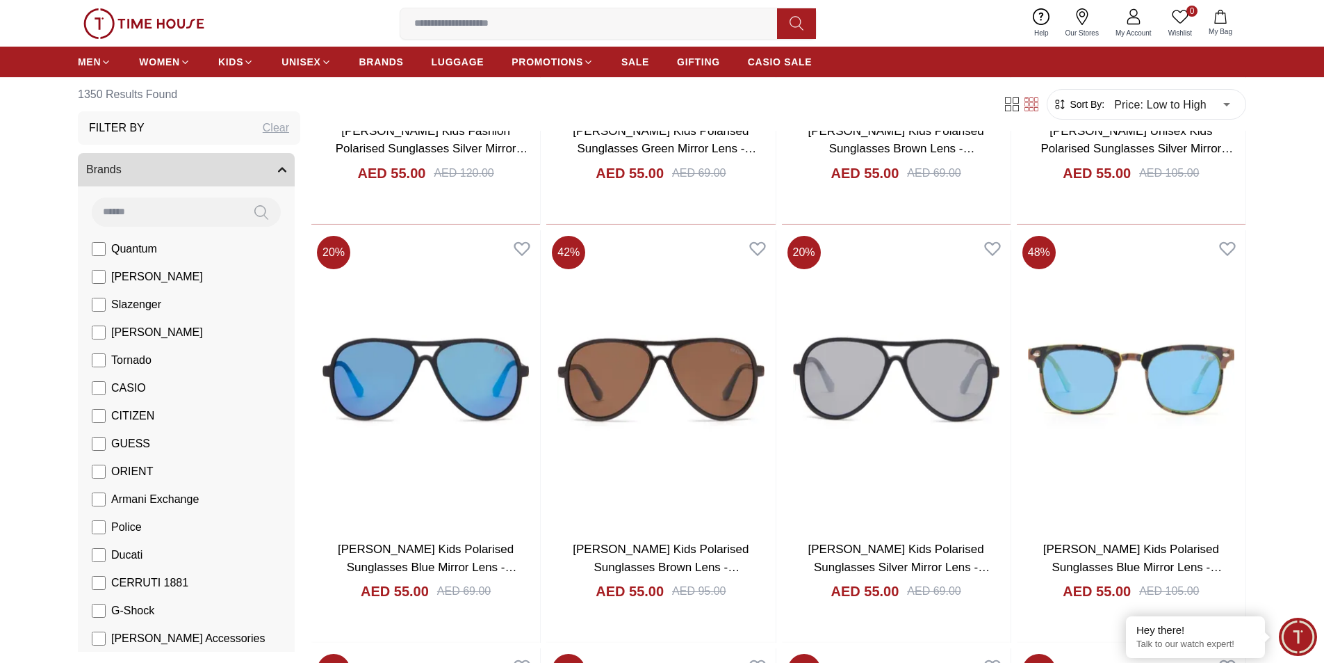
type input "*"
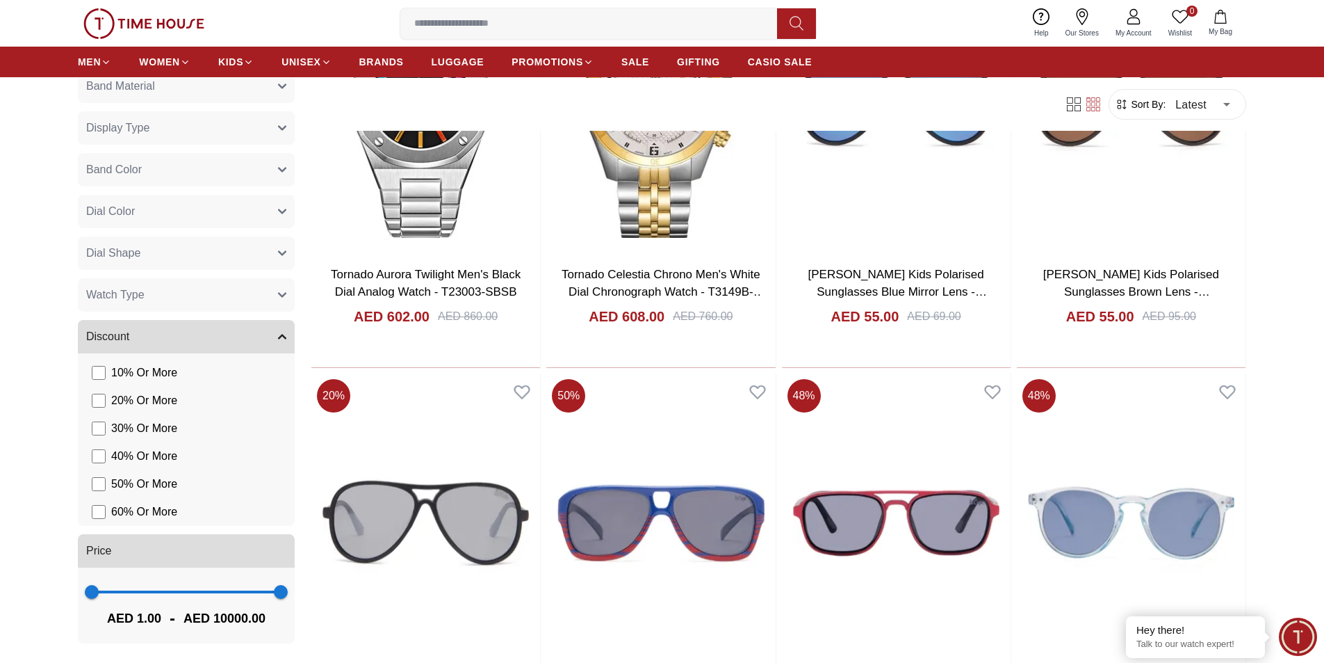
scroll to position [1182, 0]
click at [184, 298] on button "Watch Type" at bounding box center [186, 294] width 217 height 33
click at [195, 68] on button "Watch Type" at bounding box center [186, 51] width 217 height 33
click at [200, 236] on button "Dial Shape" at bounding box center [186, 252] width 217 height 33
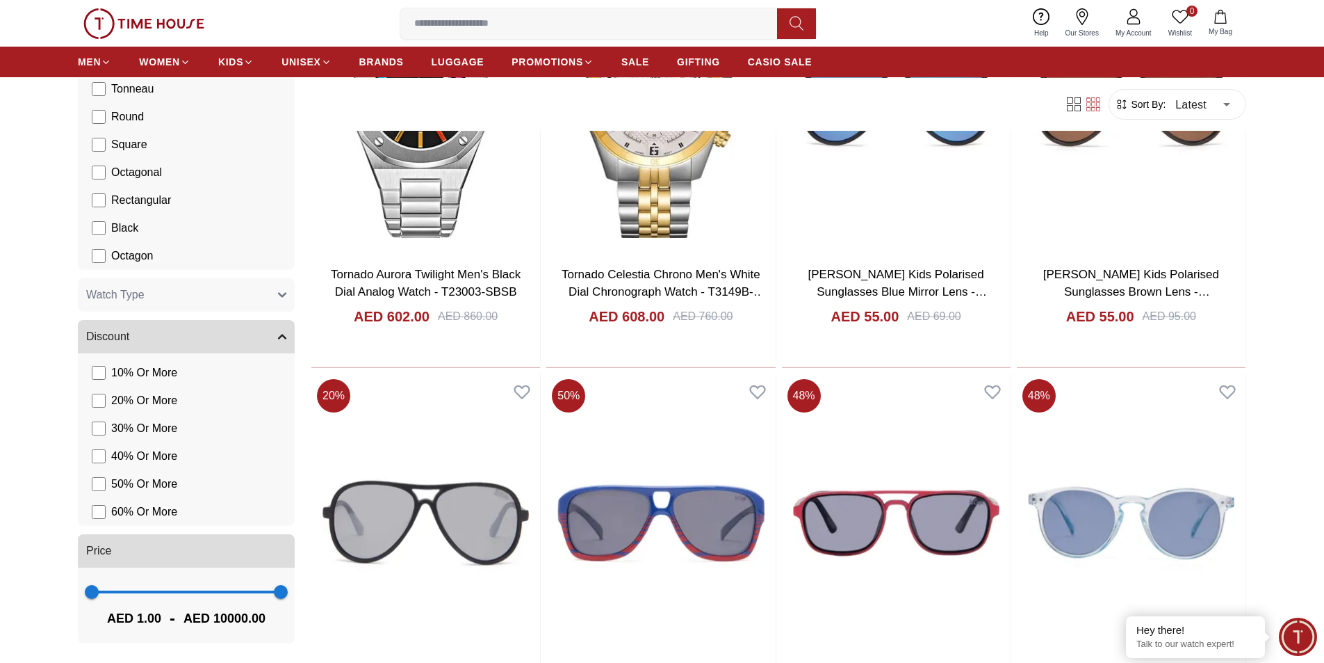
click at [200, 26] on button "Dial Shape" at bounding box center [186, 9] width 217 height 33
click at [195, 278] on button "Watch Type" at bounding box center [186, 294] width 217 height 33
click at [195, 68] on button "Watch Type" at bounding box center [186, 51] width 217 height 33
click at [196, 320] on button "Discount" at bounding box center [186, 336] width 217 height 33
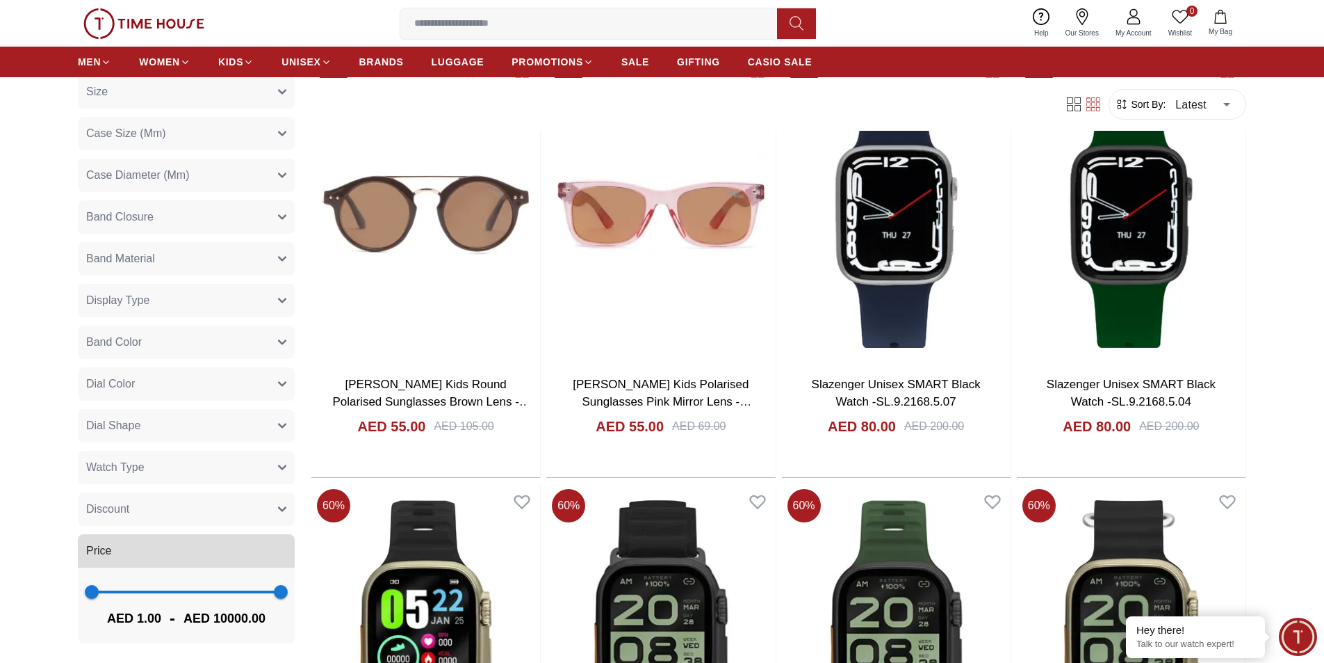
scroll to position [3128, 0]
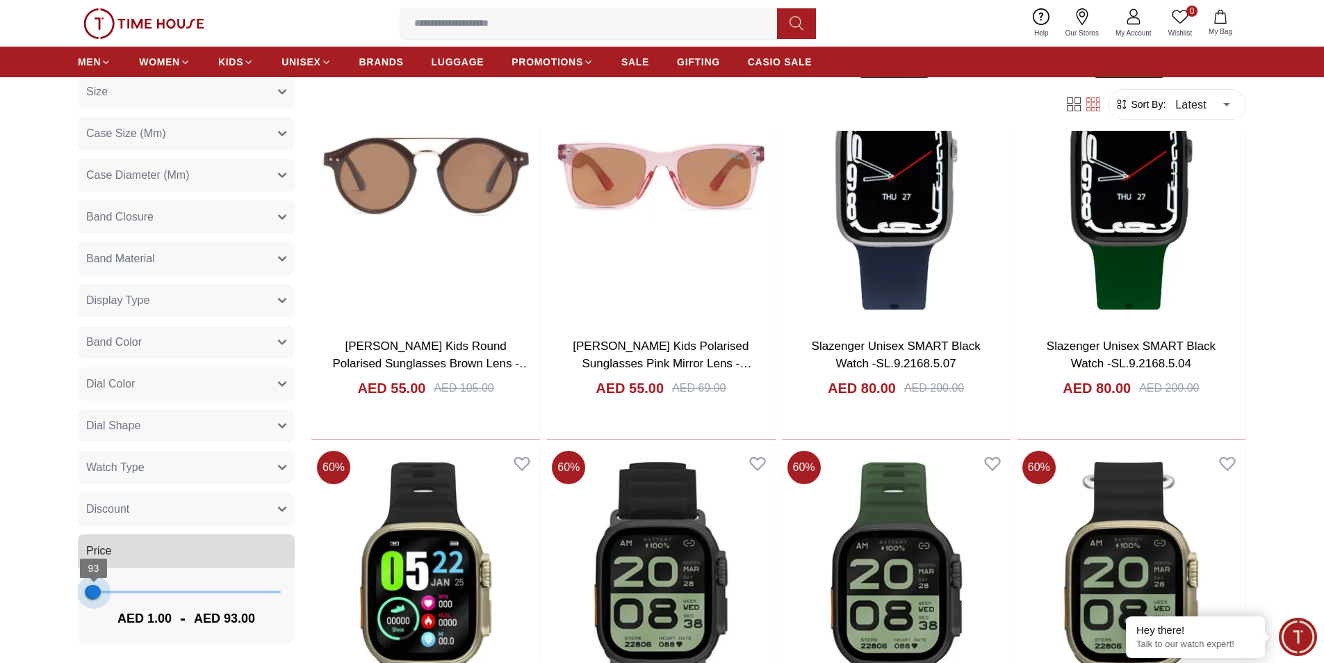
drag, startPoint x: 344, startPoint y: 578, endPoint x: 117, endPoint y: 594, distance: 227.9
click at [117, 594] on div "1 93 AED 1.00 - AED 93.00" at bounding box center [186, 605] width 217 height 76
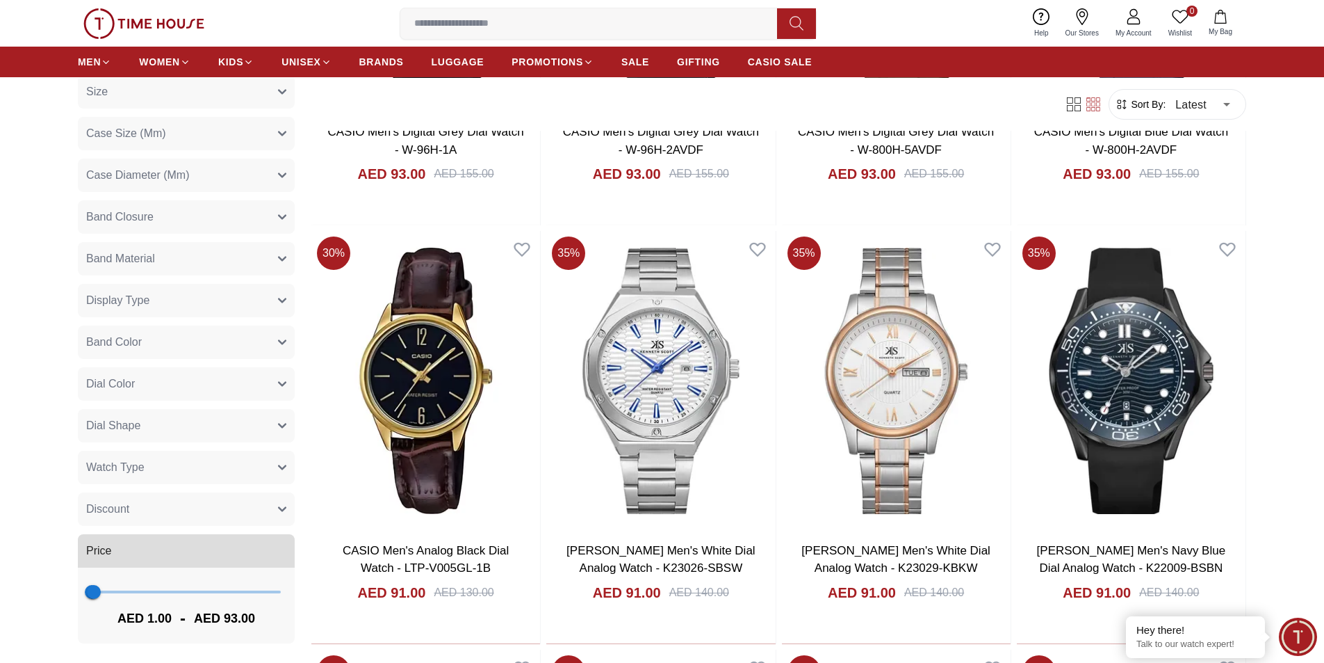
scroll to position [417, 0]
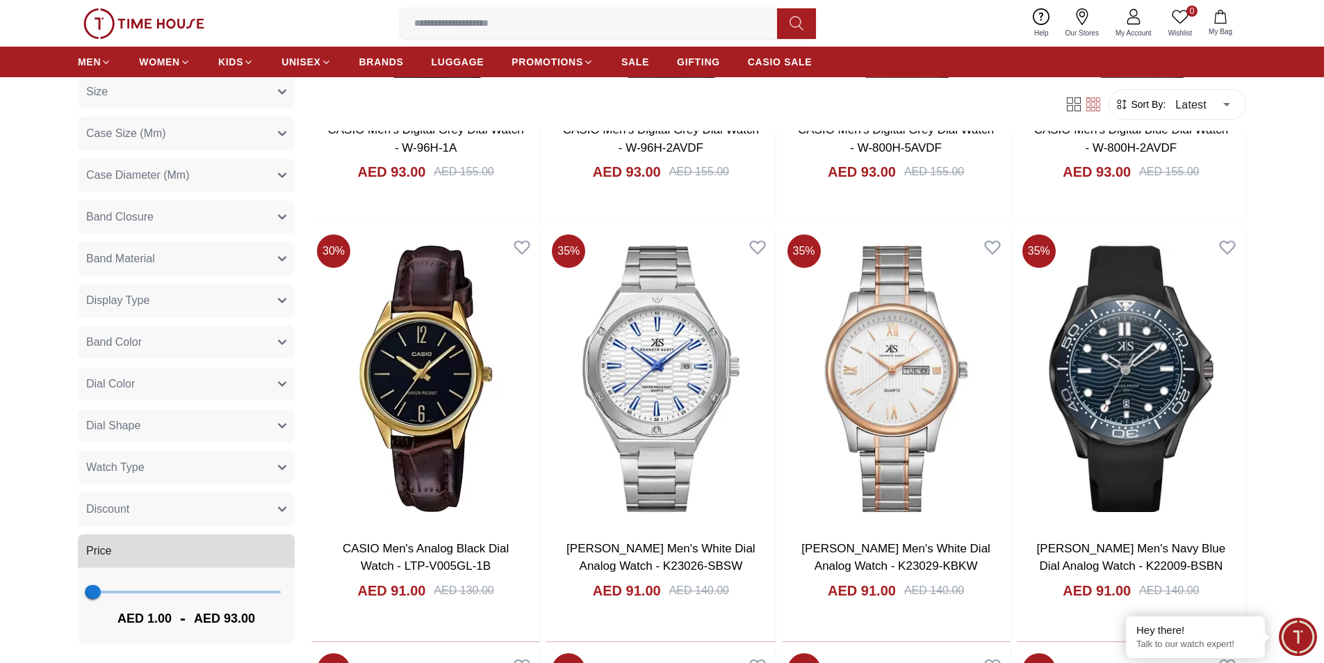
click at [255, 613] on span "AED 93.00" at bounding box center [224, 617] width 61 height 19
type input "***"
click at [101, 585] on span "124" at bounding box center [94, 592] width 14 height 14
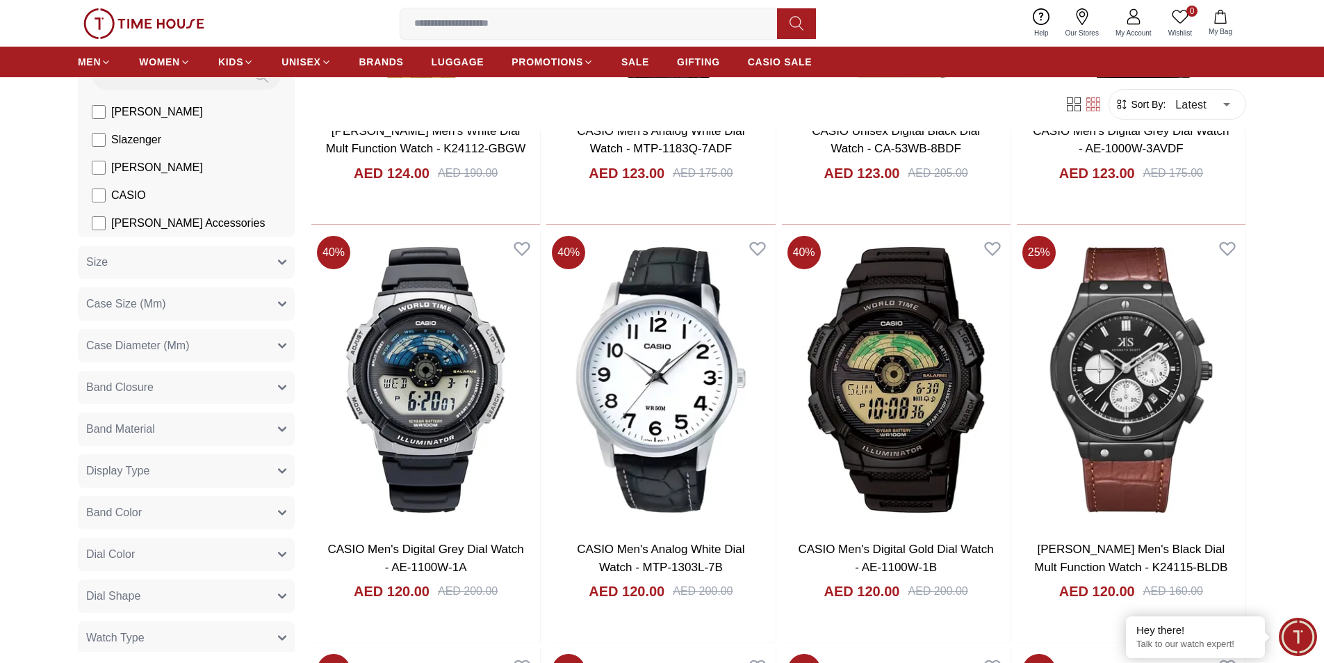
scroll to position [120, 0]
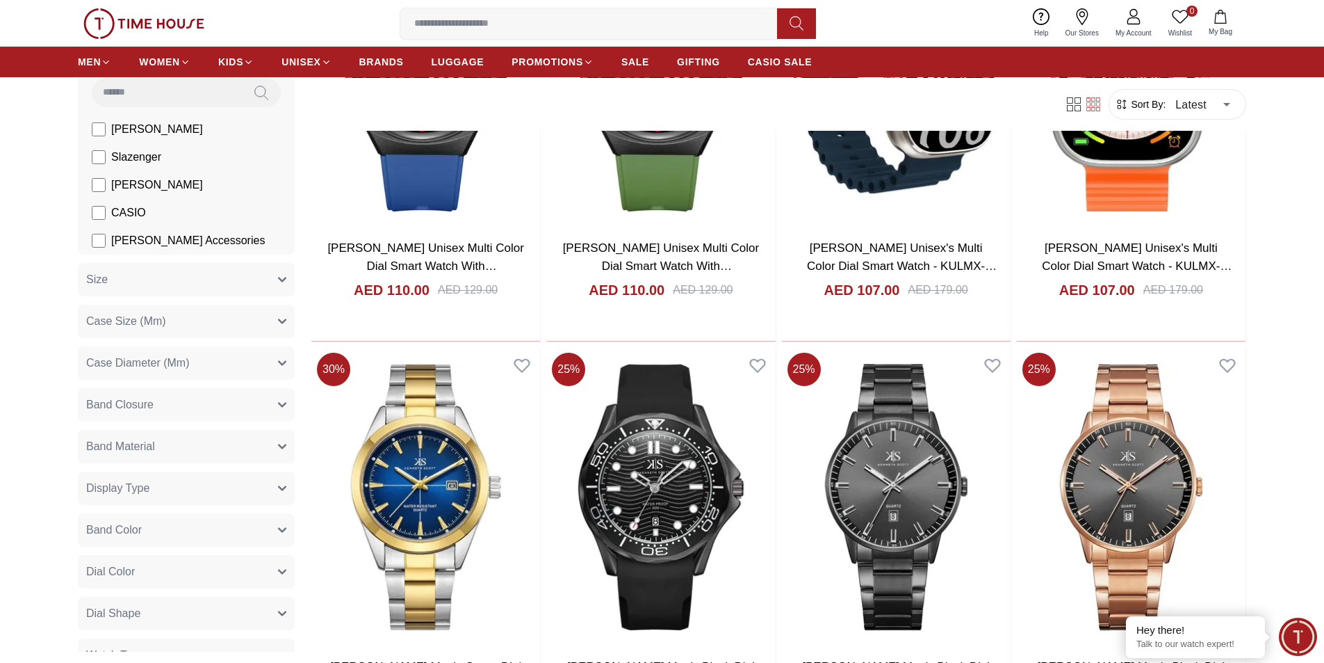
scroll to position [3684, 0]
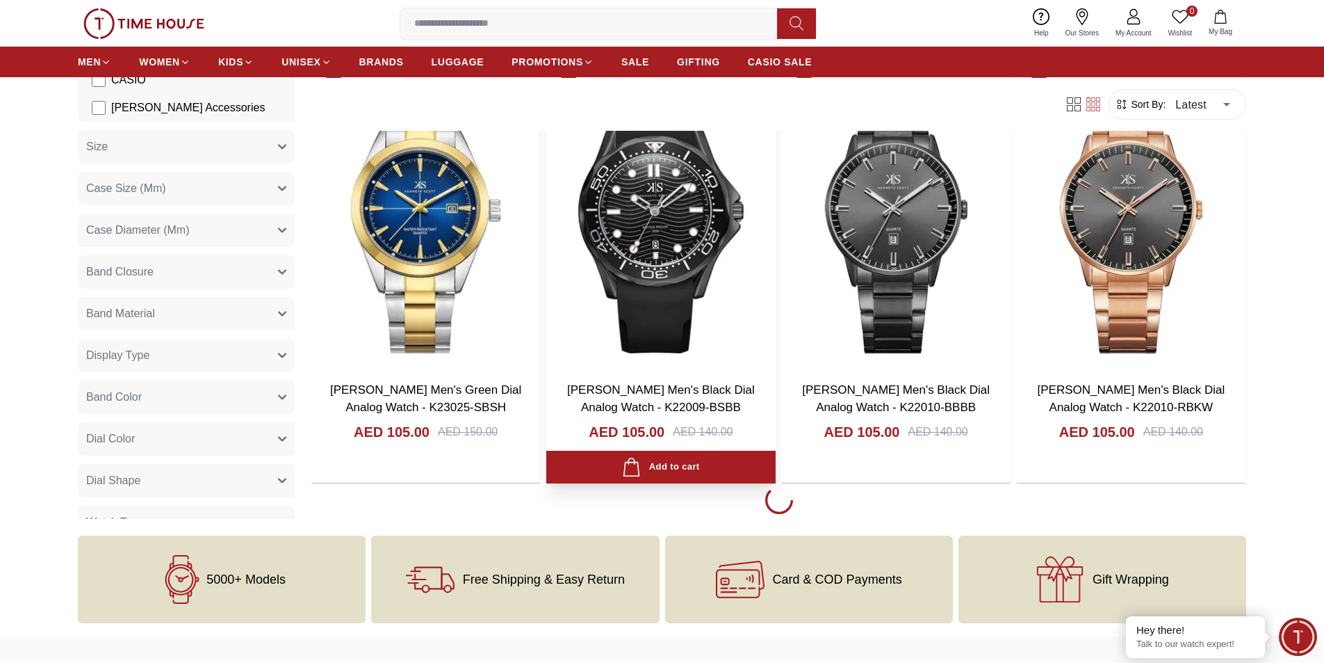
scroll to position [3684, 0]
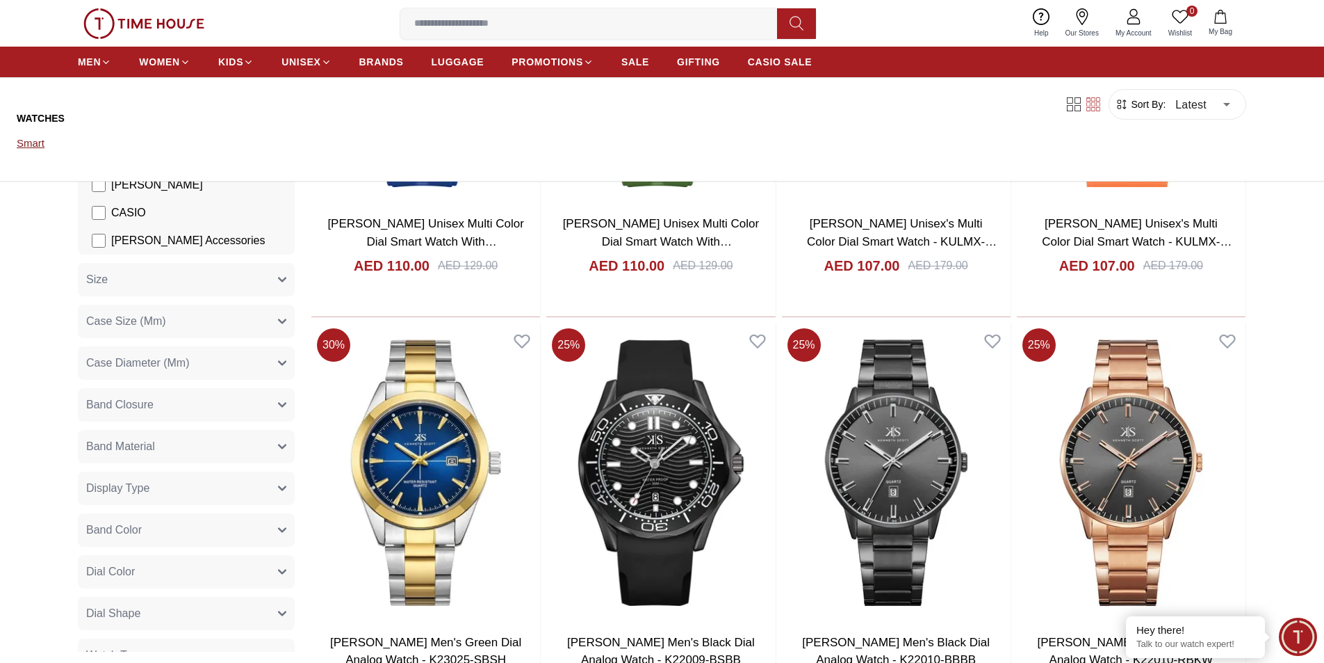
click at [35, 153] on link "Smart" at bounding box center [102, 142] width 170 height 19
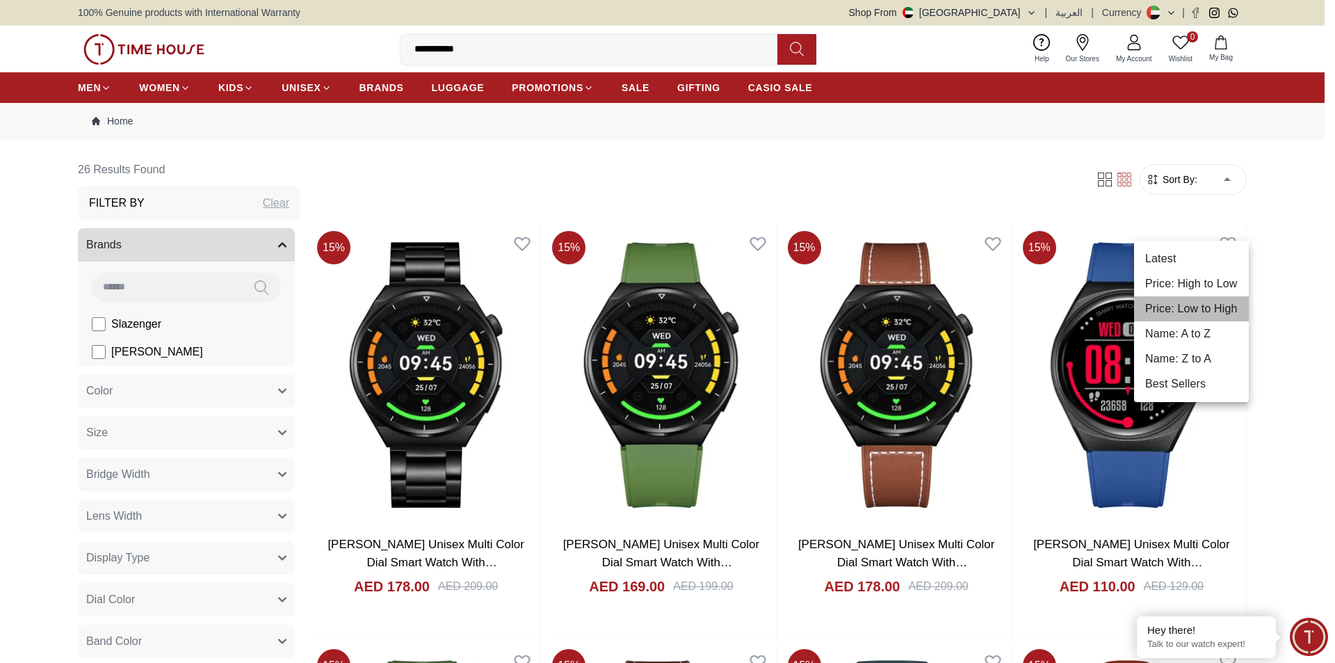
click at [1217, 312] on li "Price: Low to High" at bounding box center [1191, 308] width 115 height 25
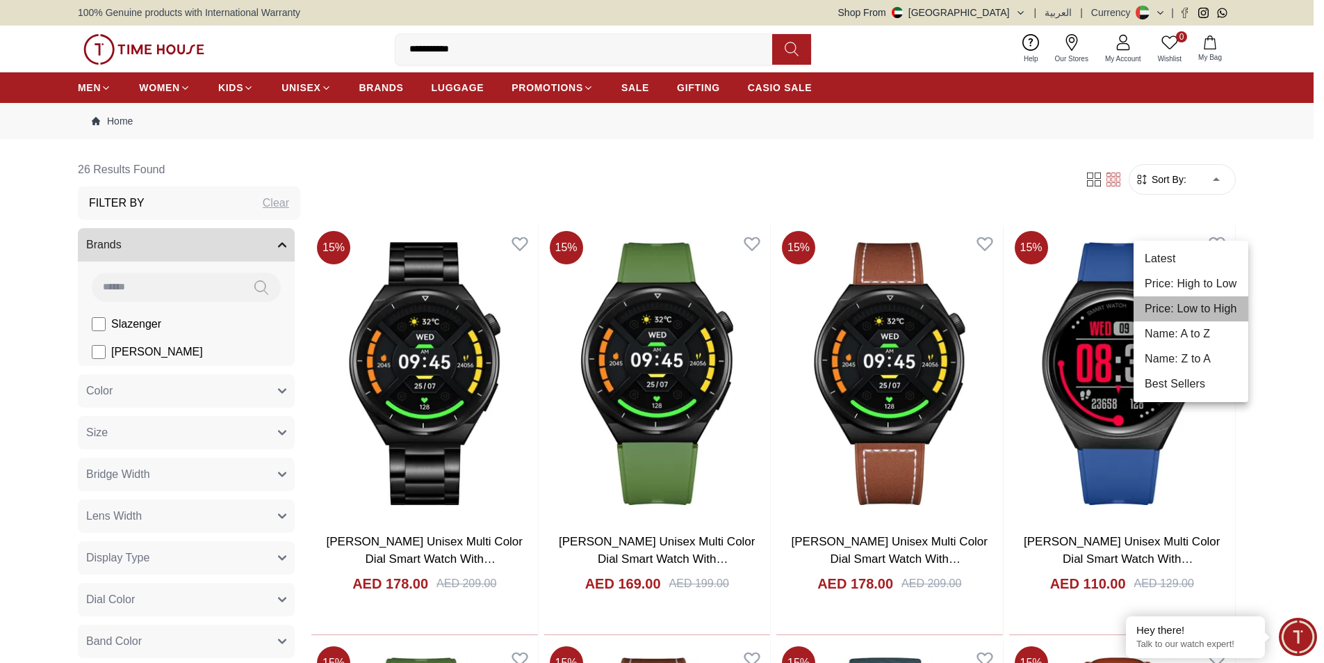
type input "*"
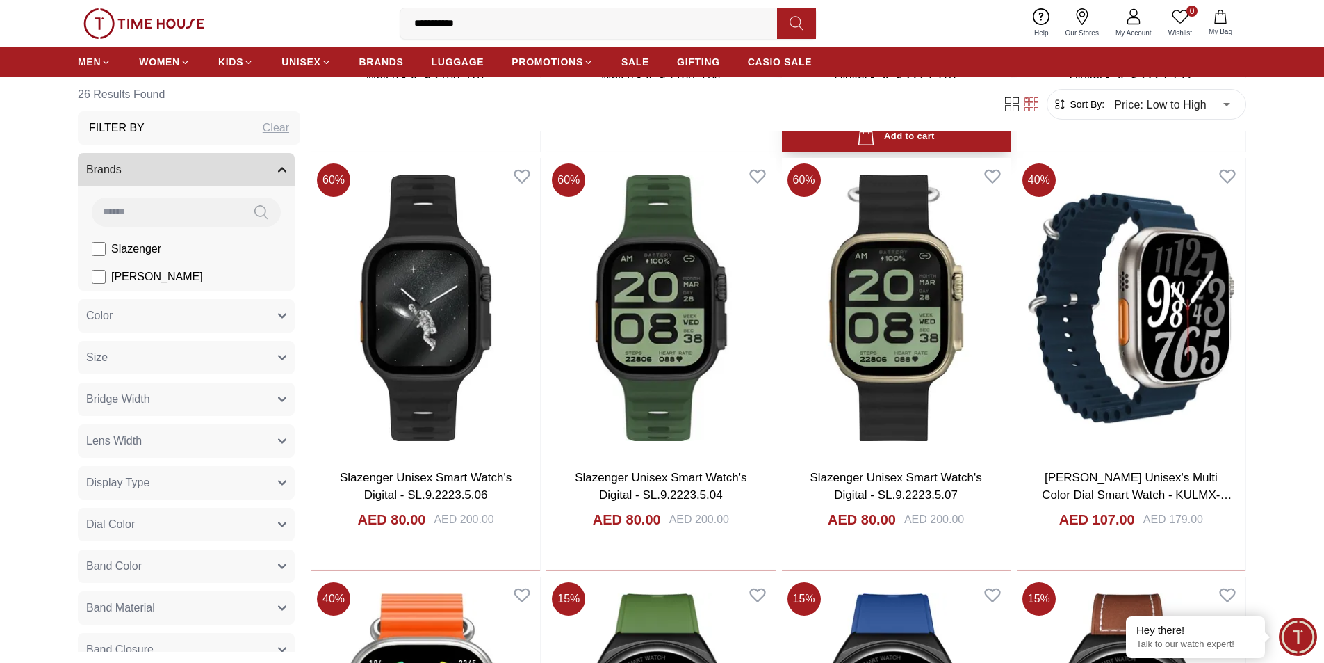
scroll to position [487, 0]
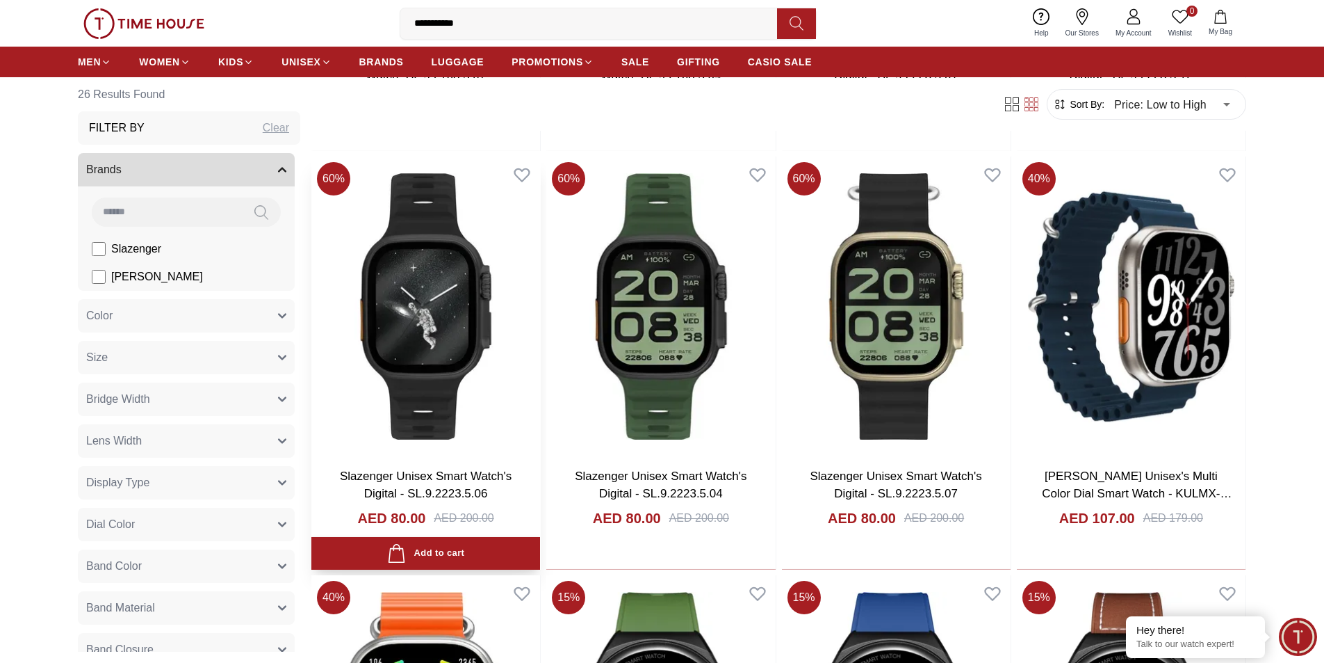
click at [500, 350] on img at bounding box center [425, 305] width 229 height 299
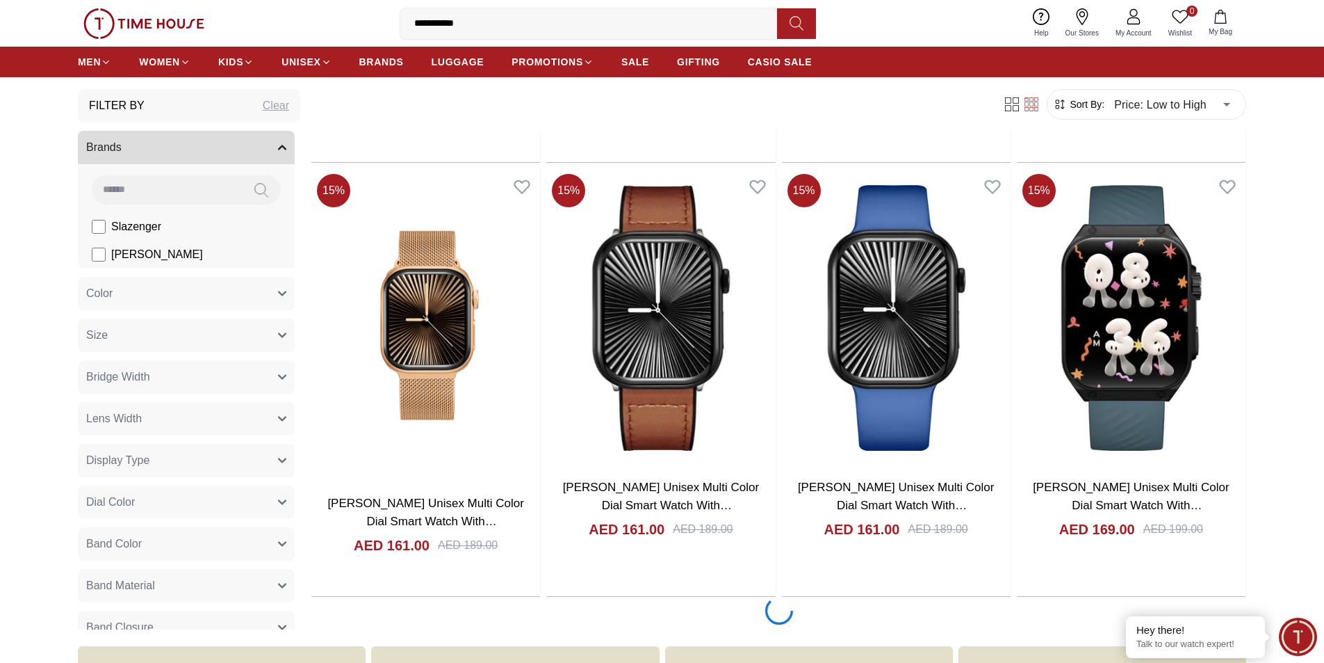
scroll to position [1807, 0]
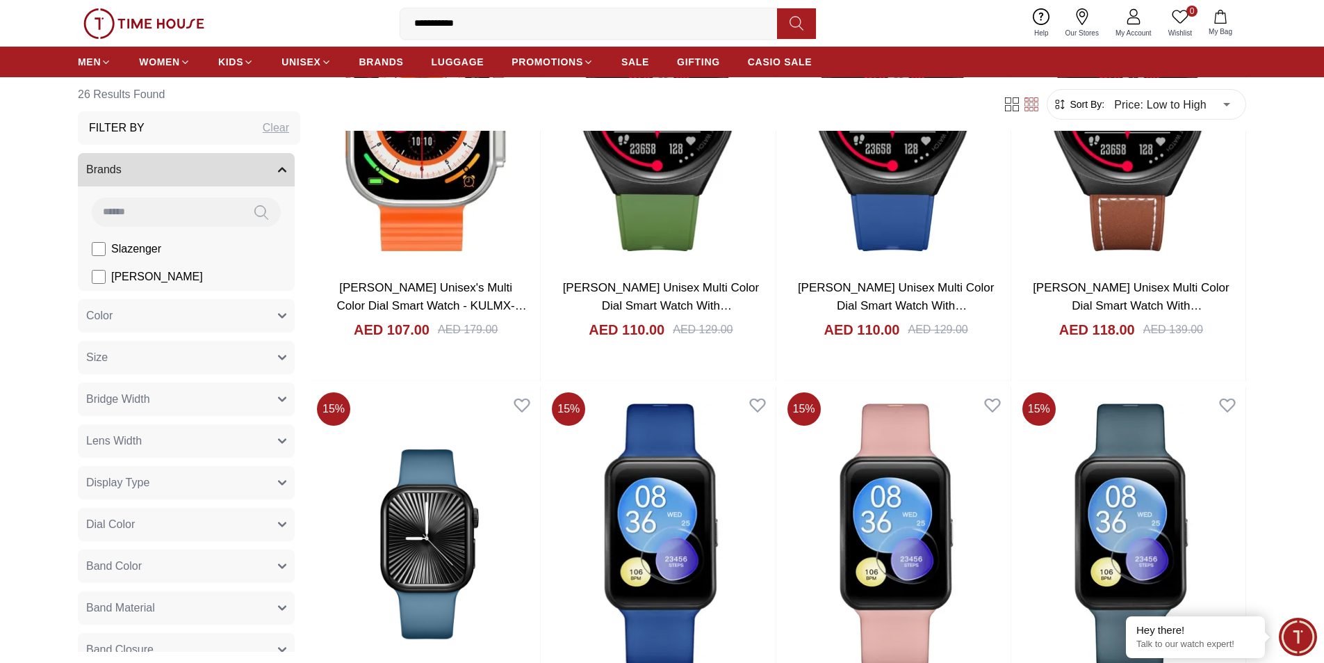
scroll to position [765, 0]
